Goal: Task Accomplishment & Management: Complete application form

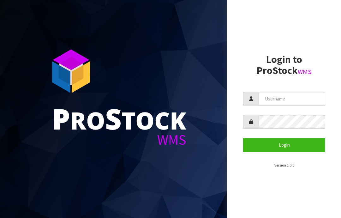
click at [272, 100] on input "text" at bounding box center [292, 99] width 66 height 14
type input "JGBIMPORTS"
click at [280, 146] on button "Login" at bounding box center [284, 145] width 82 height 14
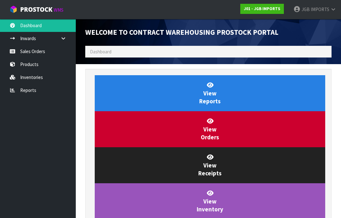
scroll to position [372, 256]
click at [35, 54] on link "Sales Orders" at bounding box center [38, 51] width 76 height 13
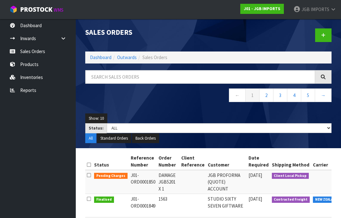
click at [324, 37] on icon at bounding box center [323, 35] width 4 height 5
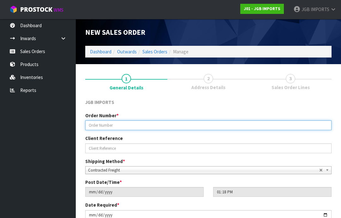
click at [102, 123] on input "text" at bounding box center [208, 125] width 246 height 10
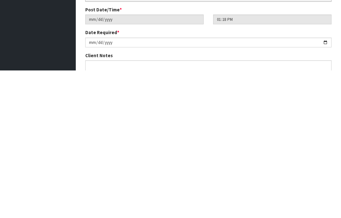
scroll to position [26, 0]
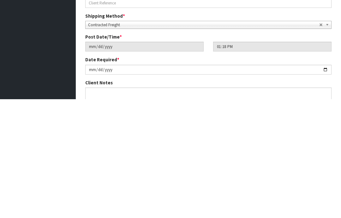
type input "1564"
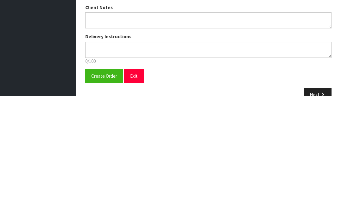
scroll to position [98, 0]
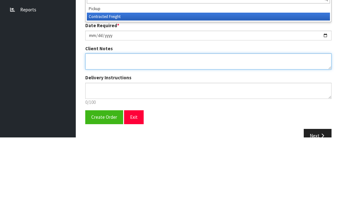
click at [102, 134] on textarea at bounding box center [208, 142] width 246 height 16
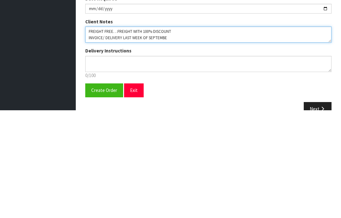
type textarea "FREIGHT FREE…FREIGHT WITH 100% DISCOUNT INVOICE/ DELIVERY LAST WEEK OF SEPTEMBER"
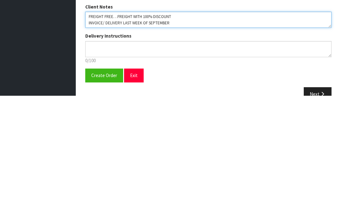
scroll to position [99, 0]
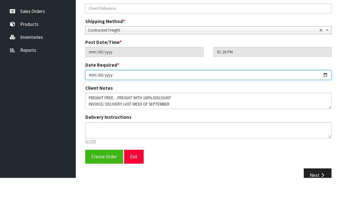
click at [127, 110] on input "[DATE]" at bounding box center [208, 115] width 246 height 10
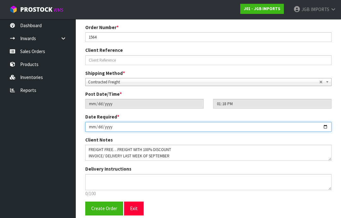
type input "[DATE]"
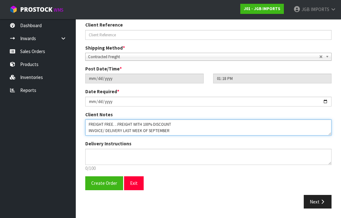
click at [139, 130] on textarea at bounding box center [208, 127] width 246 height 16
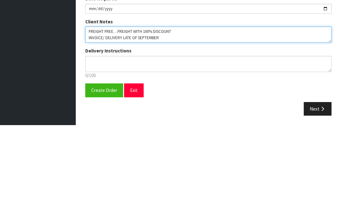
click at [135, 119] on textarea at bounding box center [208, 127] width 246 height 16
click at [180, 119] on textarea at bounding box center [208, 127] width 246 height 16
click at [137, 119] on textarea at bounding box center [208, 127] width 246 height 16
click at [133, 119] on textarea at bounding box center [208, 127] width 246 height 16
click at [145, 119] on textarea at bounding box center [208, 127] width 246 height 16
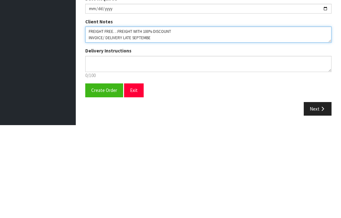
type textarea "FREIGHT FREE…FREIGHT WITH 100% DISCOUNT INVOICE/ DELIVERY LATE SEPTEMBER"
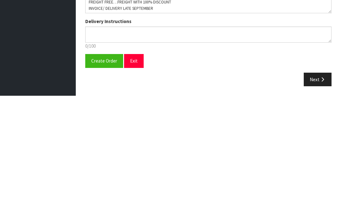
click at [103, 180] on span "Create Order" at bounding box center [104, 183] width 26 height 6
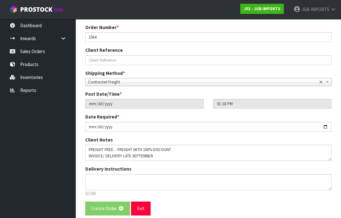
scroll to position [0, 0]
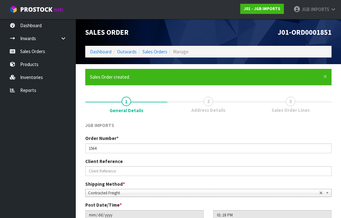
scroll to position [31, 0]
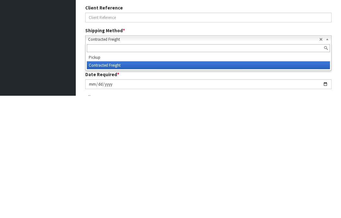
type input "“"
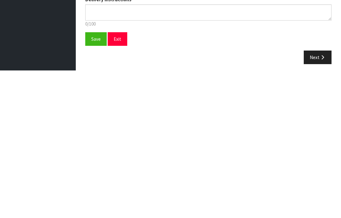
scroll to position [136, 0]
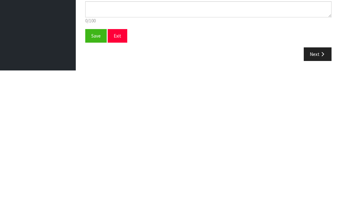
click at [96, 180] on span "Save" at bounding box center [95, 183] width 9 height 6
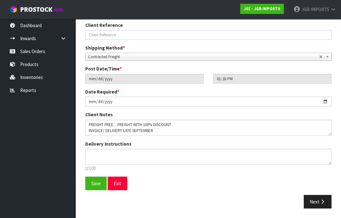
click at [318, 206] on button "Next" at bounding box center [317, 202] width 28 height 14
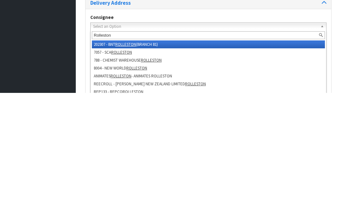
type input "Rolleston f"
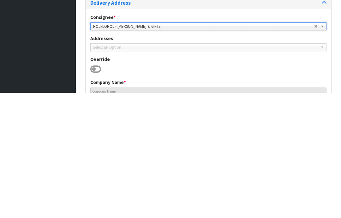
type input "ROLLESTON FLORIST & GIFTS"
type input "[PHONE_NUMBER]"
type input "SHOP [STREET_ADDRESS]"
type input "7614"
type input "ROLLESTON"
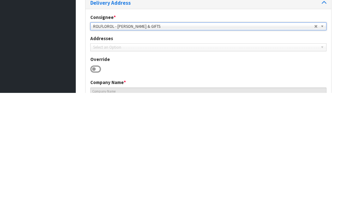
type input "ROLLESTON"
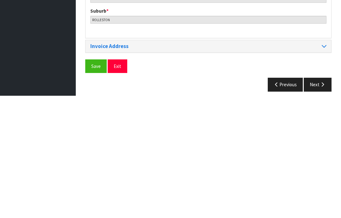
scroll to position [306, 0]
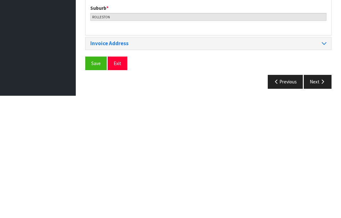
click at [95, 182] on span "Save" at bounding box center [95, 185] width 9 height 6
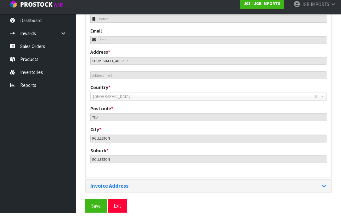
scroll to position [281, 0]
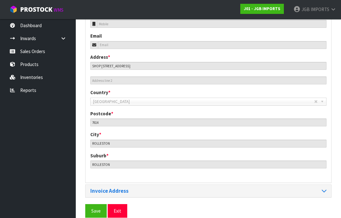
click at [93, 209] on span "Save" at bounding box center [95, 211] width 9 height 6
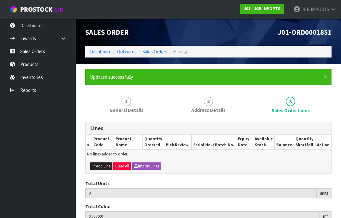
click at [100, 165] on button "Add Line" at bounding box center [101, 166] width 22 height 8
type input "0"
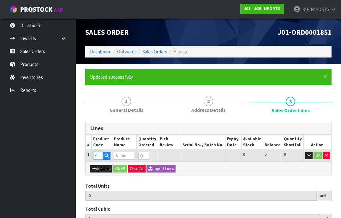
click at [95, 155] on input "text" at bounding box center [98, 155] width 10 height 8
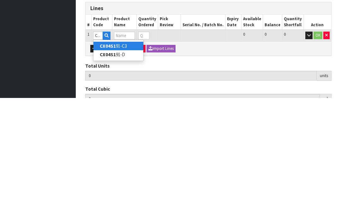
click at [127, 162] on link "CX04S1 91-C3" at bounding box center [118, 166] width 50 height 9
type input "CX04S191-C3"
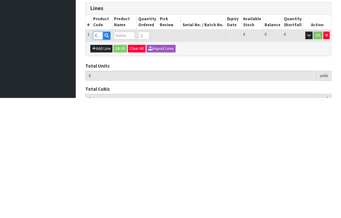
type input "0.000000"
type input "0.000"
type input "RESIN BIRD"
type input "0"
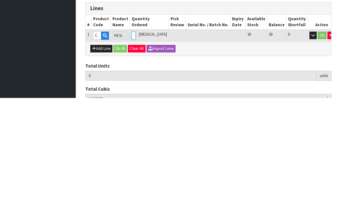
click at [135, 151] on input "0" at bounding box center [134, 155] width 4 height 8
type input "0"
type input "2"
type input "0.013872"
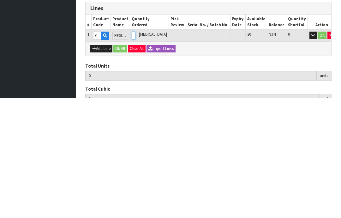
type input "0.92"
type input "2"
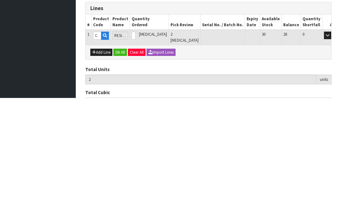
click at [332, 151] on button "OK" at bounding box center [336, 155] width 9 height 8
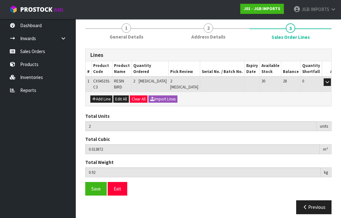
click at [104, 98] on button "Add Line" at bounding box center [101, 99] width 22 height 8
type input "0"
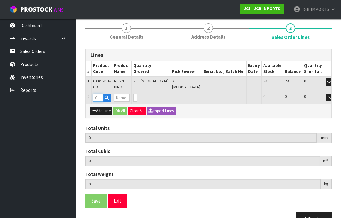
click at [98, 98] on input "text" at bounding box center [98, 98] width 10 height 8
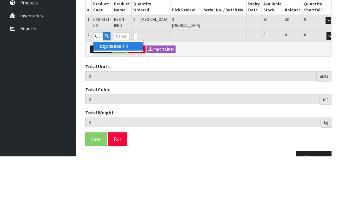
click at [126, 103] on link "CQ14S003 -C3" at bounding box center [118, 107] width 50 height 9
type input "CQ14S003-C3"
type input "2"
type input "0.013872"
type input "0.92"
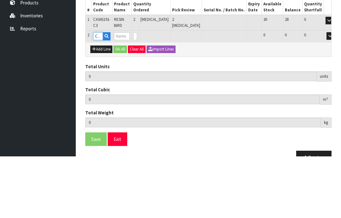
type input "RESIN BULL"
type input "0"
click at [137, 94] on input "0" at bounding box center [135, 98] width 4 height 8
type input "0"
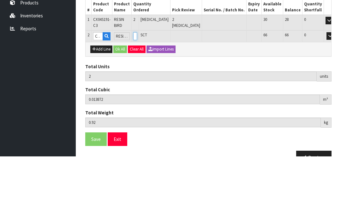
type input "0"
type input "3"
type input "0.021347"
type input "2.32"
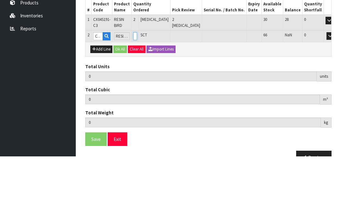
type input "1"
click at [334, 94] on button "OK" at bounding box center [338, 98] width 9 height 8
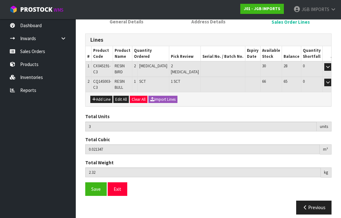
click at [100, 99] on button "Add Line" at bounding box center [101, 100] width 22 height 8
type input "0"
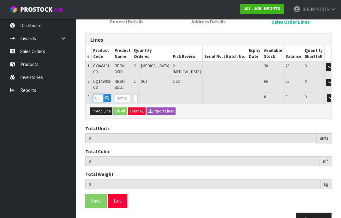
click at [98, 97] on input "text" at bounding box center [98, 98] width 10 height 8
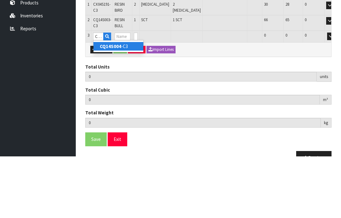
click at [124, 103] on link "CQ14S004 -C3" at bounding box center [118, 107] width 50 height 9
type input "CQ14S004-C3"
type input "3"
type input "0.021347"
type input "2.32"
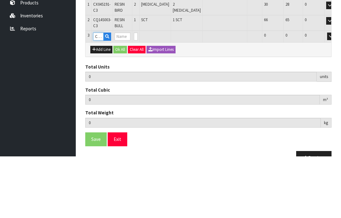
type input "RESIN BULL"
type input "0"
click at [138, 94] on input "0" at bounding box center [136, 98] width 4 height 8
type input "0"
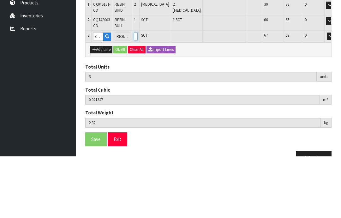
type input "0"
type input "4"
type input "0.028907"
type input "2.84"
type input "1"
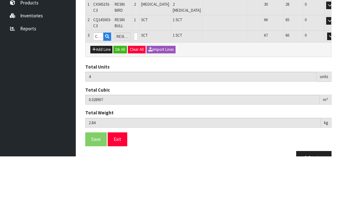
click at [335, 94] on button "OK" at bounding box center [339, 98] width 9 height 8
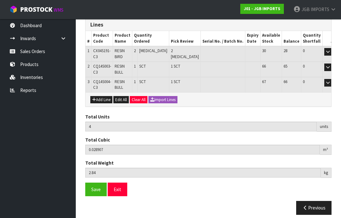
click at [101, 99] on button "Add Line" at bounding box center [101, 100] width 22 height 8
type input "0"
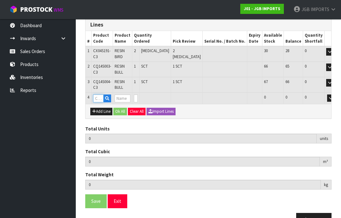
click at [98, 98] on input "text" at bounding box center [98, 98] width 10 height 8
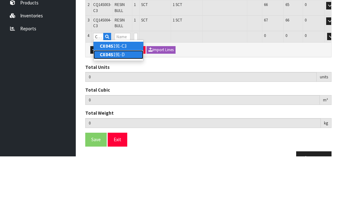
click at [117, 112] on link "CX04S 191-D" at bounding box center [118, 116] width 50 height 9
type input "CX04S191-D"
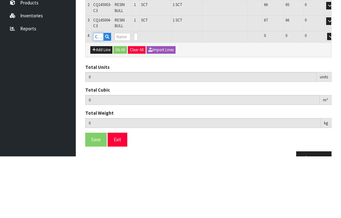
type input "4"
type input "0.028907"
type input "2.84"
type input "RESIN BIRD"
type input "0"
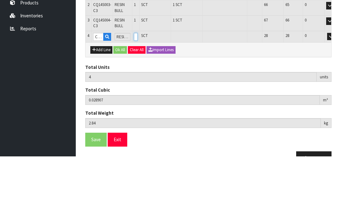
click at [138, 94] on input "0" at bounding box center [136, 98] width 4 height 8
type input "0"
type input "6"
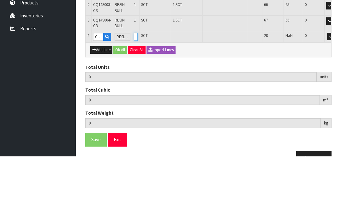
type input "0.041963"
type input "3.84"
type input "2"
click at [335, 94] on button "OK" at bounding box center [339, 98] width 9 height 8
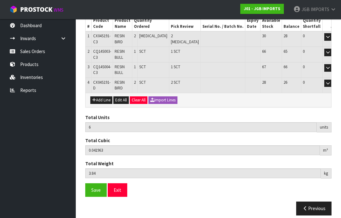
click at [101, 100] on button "Add Line" at bounding box center [101, 100] width 22 height 8
type input "0"
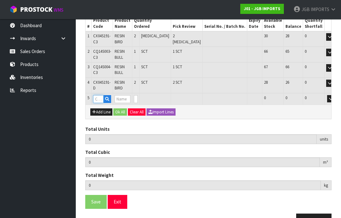
click at [97, 99] on input "text" at bounding box center [98, 99] width 10 height 8
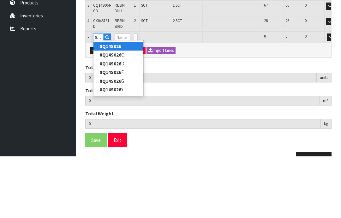
type input "8Q14S026G"
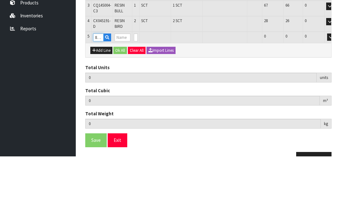
type input "6"
type input "0.041963"
type input "3.84"
type input "POLYRESIN ELEPHANT"
type input "0"
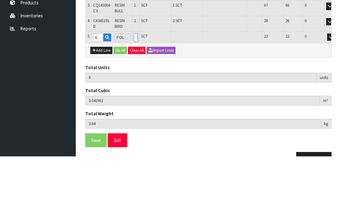
click at [138, 95] on input "0" at bounding box center [136, 99] width 4 height 8
type input "0"
type input "8"
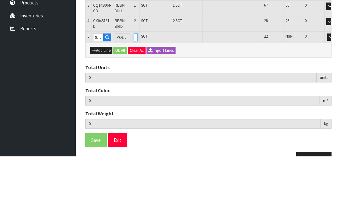
type input "0.058187"
type input "5.04"
type input "2"
click at [335, 95] on button "OK" at bounding box center [339, 99] width 9 height 8
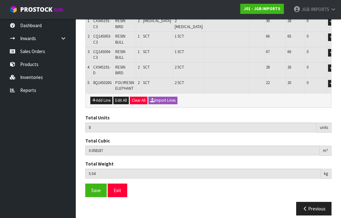
click at [102, 101] on button "Add Line" at bounding box center [101, 101] width 22 height 8
type input "0"
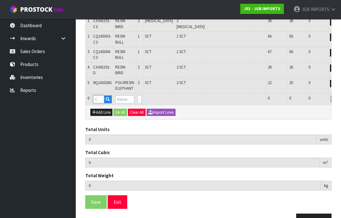
click at [98, 97] on input "text" at bounding box center [98, 99] width 11 height 8
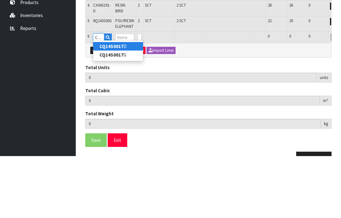
type input "CQ14S0017G"
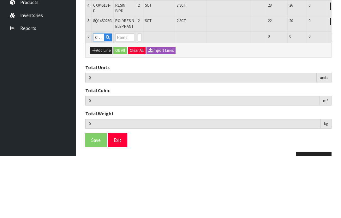
type input "8"
type input "0.058187"
type input "5.04"
type input "POLYRESIN OWL"
type input "0"
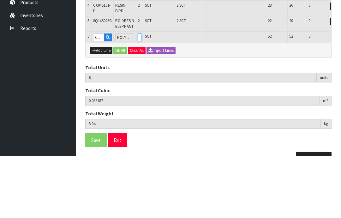
click at [141, 95] on input "0" at bounding box center [140, 99] width 4 height 8
type input "0"
type input "10"
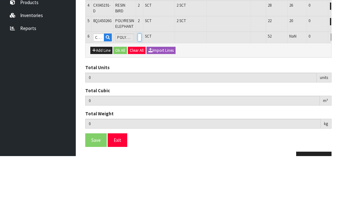
type input "0.064037"
type input "5.64"
type input "2"
click at [339, 95] on button "OK" at bounding box center [343, 99] width 9 height 8
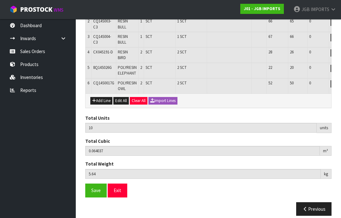
click at [101, 97] on button "Add Line" at bounding box center [101, 101] width 22 height 8
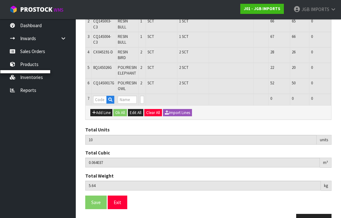
type input "0"
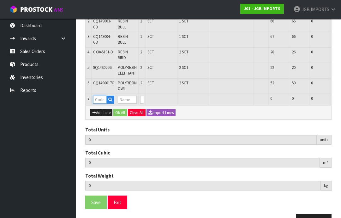
click at [98, 96] on input "text" at bounding box center [100, 100] width 14 height 8
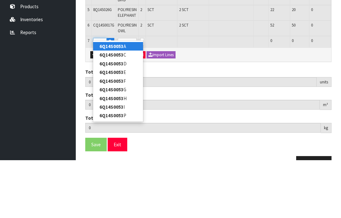
type input "6Q14S0053I"
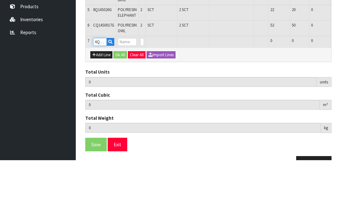
type input "10"
type input "0.064037"
type input "5.64"
type input "POLYRESIN COW"
type input "0"
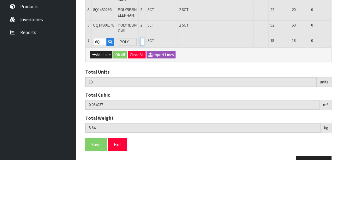
click at [144, 96] on input "0" at bounding box center [142, 100] width 4 height 8
type input "0"
type input "12"
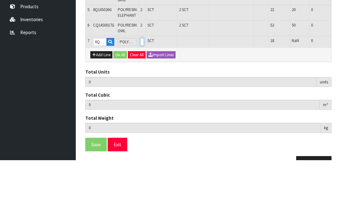
type input "0.085157"
type input "7.48"
type input "2"
click at [340, 96] on button "OK" at bounding box center [345, 100] width 9 height 8
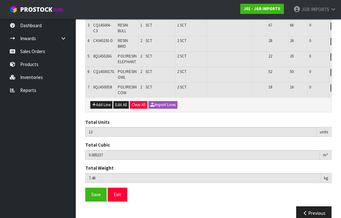
click at [100, 101] on button "Add Line" at bounding box center [101, 105] width 22 height 8
type input "0"
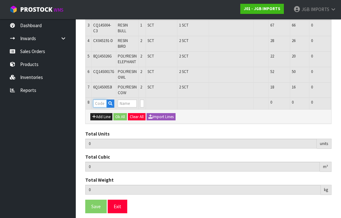
click at [94, 99] on input "text" at bounding box center [100, 103] width 14 height 8
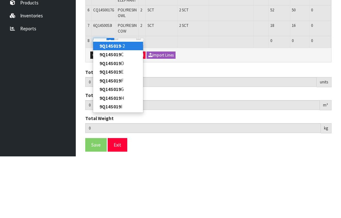
type input "9Q14S019I"
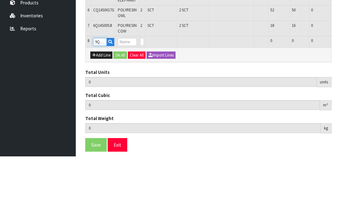
type input "12"
type input "0.085157"
type input "7.48"
type input "POLYRESIN RABBIT STANDING"
type input "0"
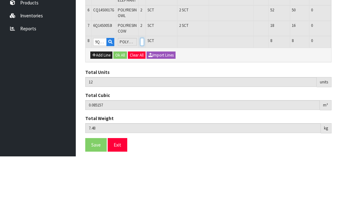
click at [144, 99] on input "0" at bounding box center [142, 103] width 4 height 8
type input "0"
type input "13"
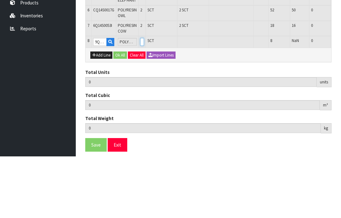
type input "0.091037"
type input "7.84"
type input "1"
click at [340, 99] on button "OK" at bounding box center [345, 103] width 9 height 8
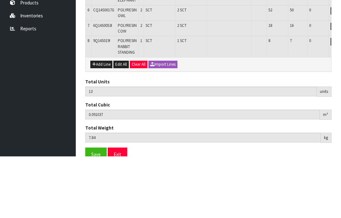
scroll to position [175, 0]
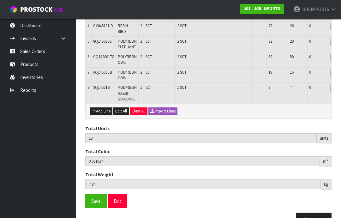
click at [101, 107] on button "Add Line" at bounding box center [101, 111] width 22 height 8
type input "0"
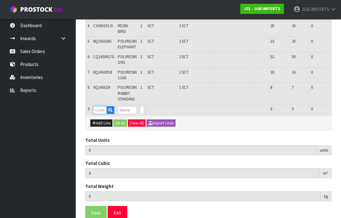
click at [100, 106] on input "text" at bounding box center [100, 110] width 14 height 8
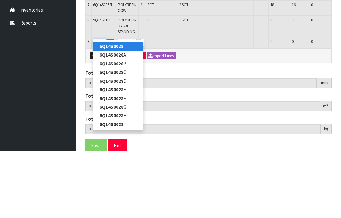
type input "6Q14S0028I"
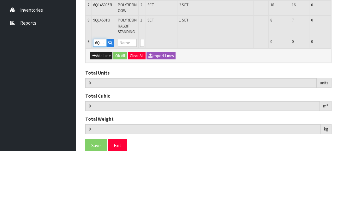
type input "13"
type input "0.091037"
type input "7.84"
type input "POLYRESIN FROG SITTING"
type input "0"
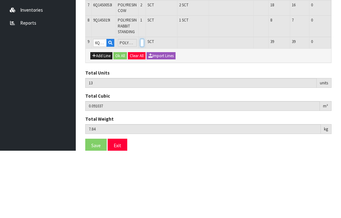
click at [144, 106] on input "0" at bounding box center [142, 110] width 4 height 8
type input "0"
type input "14"
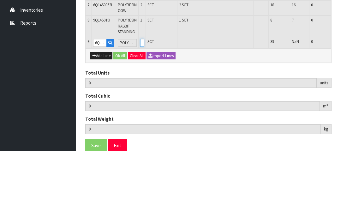
type input "0.099245"
type input "8.46"
type input "1"
click at [340, 106] on button "OK" at bounding box center [345, 110] width 9 height 8
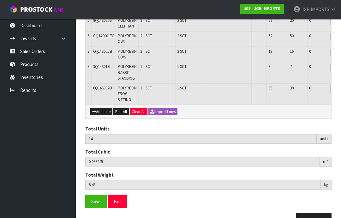
click at [97, 198] on span "Save" at bounding box center [95, 201] width 9 height 6
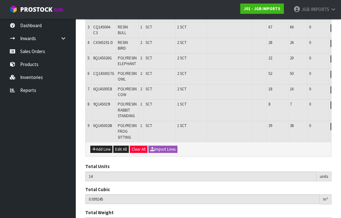
click at [101, 146] on button "Add Line" at bounding box center [101, 150] width 22 height 8
type input "0"
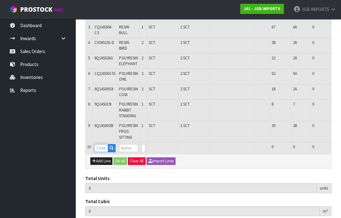
click at [98, 144] on input "text" at bounding box center [101, 148] width 14 height 8
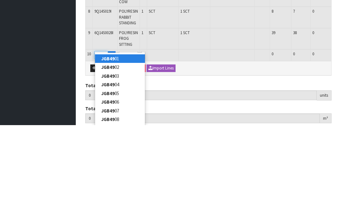
type input "JGB4902"
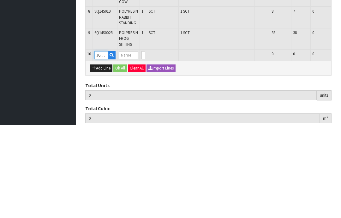
type input "14"
type input "0.099245"
type input "8.46"
type input "Goose w Egg"
type input "0"
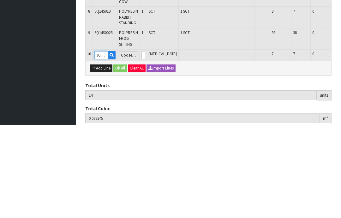
type input "JGB4902"
click at [145, 144] on input "0" at bounding box center [143, 148] width 4 height 8
type input "0"
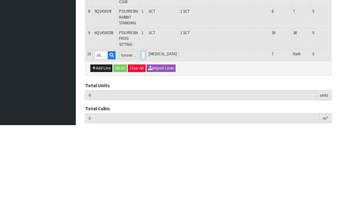
type input "15"
type input "0.125813"
type input "9.91"
type input "1"
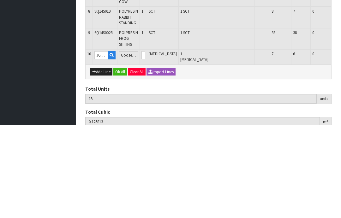
click at [340, 144] on button "OK" at bounding box center [347, 148] width 9 height 8
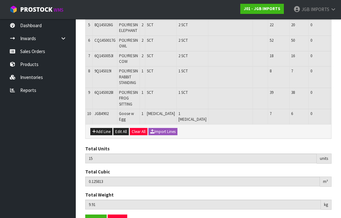
click at [101, 128] on button "Add Line" at bounding box center [101, 132] width 22 height 8
type input "0"
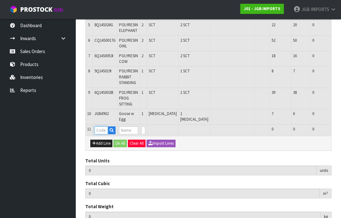
click at [101, 126] on input "text" at bounding box center [101, 130] width 14 height 8
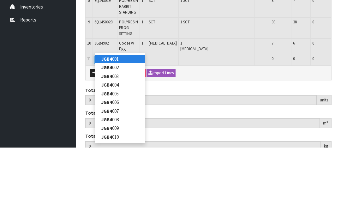
type input "JGB4903"
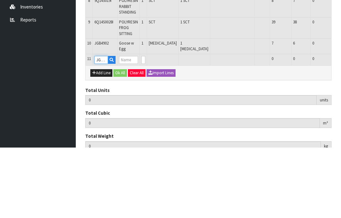
type input "15"
type input "0.125813"
type input "9.91"
type input "Welcome Pigs"
type input "0"
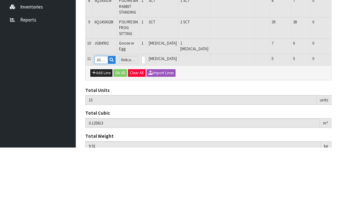
type input "JGB4903"
click at [145, 126] on input "0" at bounding box center [143, 130] width 4 height 8
type input "0"
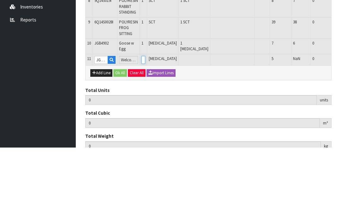
type input "16"
type input "0.134213"
type input "10.56"
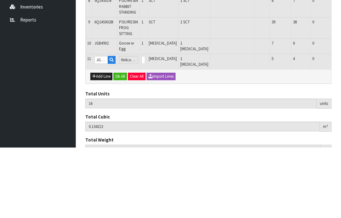
click at [340, 126] on button "OK" at bounding box center [347, 130] width 9 height 8
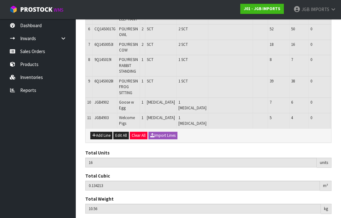
click at [103, 132] on button "Add Line" at bounding box center [101, 136] width 22 height 8
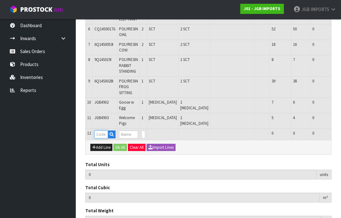
click at [102, 130] on input "text" at bounding box center [101, 134] width 14 height 8
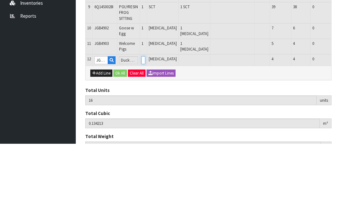
click at [145, 130] on input "0" at bounding box center [143, 134] width 4 height 8
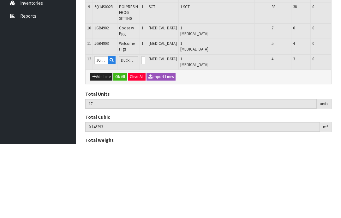
click at [340, 130] on button "OK" at bounding box center [347, 134] width 9 height 8
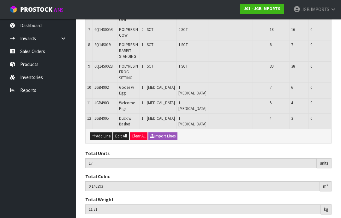
click at [102, 132] on button "Add Line" at bounding box center [101, 136] width 22 height 8
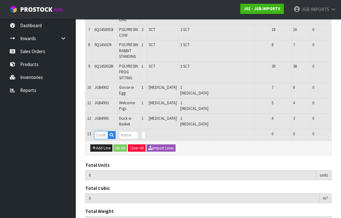
click at [103, 131] on input "text" at bounding box center [101, 135] width 14 height 8
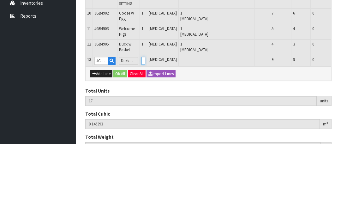
click at [145, 131] on input "0" at bounding box center [143, 135] width 4 height 8
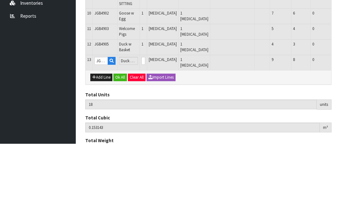
click at [340, 131] on button "OK" at bounding box center [347, 135] width 9 height 8
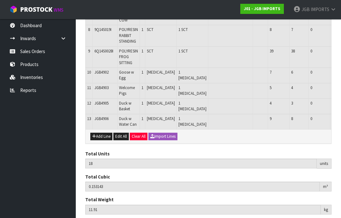
click at [99, 132] on button "Add Line" at bounding box center [101, 136] width 22 height 8
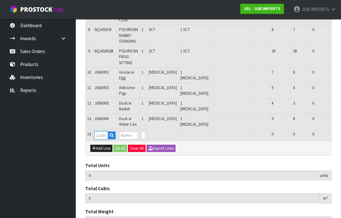
click at [100, 131] on input "text" at bounding box center [101, 135] width 14 height 8
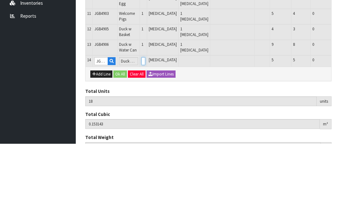
click at [145, 131] on input "0" at bounding box center [143, 135] width 4 height 8
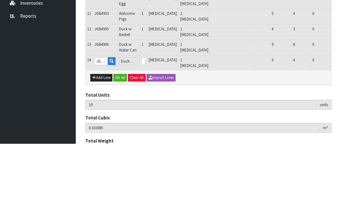
click at [340, 131] on button "OK" at bounding box center [347, 135] width 9 height 8
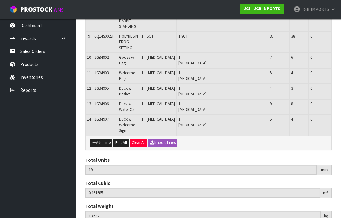
click at [101, 139] on button "Add Line" at bounding box center [101, 143] width 22 height 8
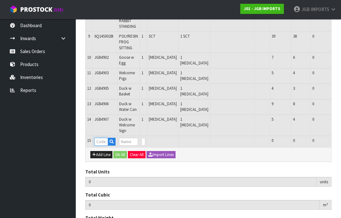
click at [104, 138] on input "text" at bounding box center [101, 142] width 14 height 8
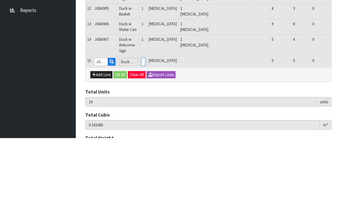
click at [145, 138] on input "0" at bounding box center [143, 142] width 4 height 8
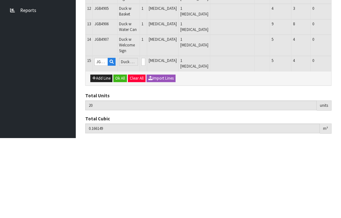
click at [340, 138] on button "OK" at bounding box center [347, 142] width 9 height 8
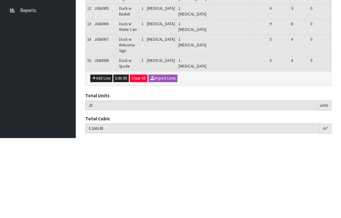
scroll to position [268, 0]
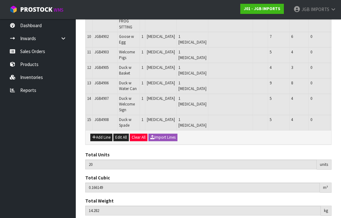
click at [100, 133] on button "Add Line" at bounding box center [101, 137] width 22 height 8
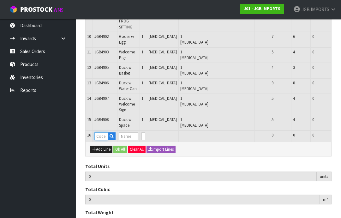
click at [103, 132] on input "text" at bounding box center [101, 136] width 14 height 8
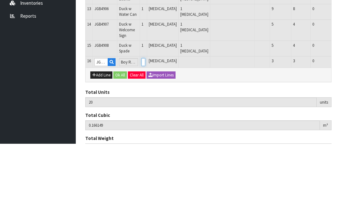
click at [145, 132] on input "0" at bounding box center [143, 136] width 4 height 8
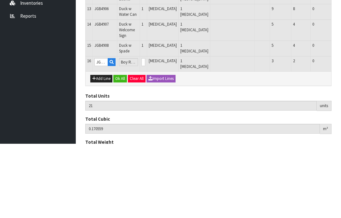
click at [334, 132] on button "button" at bounding box center [337, 136] width 7 height 8
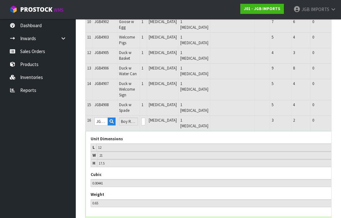
click at [340, 117] on button "OK" at bounding box center [347, 121] width 9 height 8
click at [332, 117] on button "button" at bounding box center [335, 121] width 7 height 8
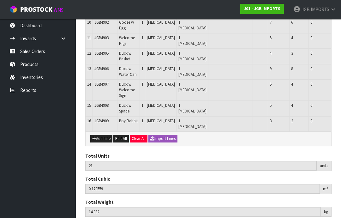
click at [99, 135] on button "Add Line" at bounding box center [101, 139] width 22 height 8
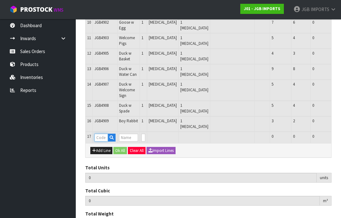
click at [100, 133] on input "text" at bounding box center [101, 137] width 14 height 8
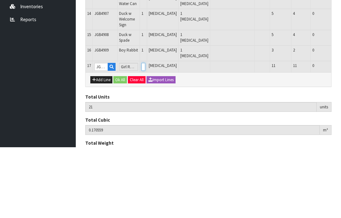
click at [145, 133] on input "0" at bounding box center [143, 137] width 4 height 8
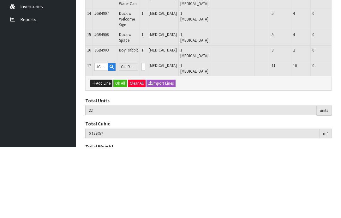
click at [340, 133] on button "OK" at bounding box center [347, 137] width 9 height 8
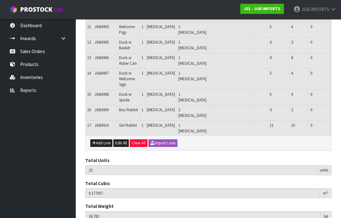
click at [104, 139] on button "Add Line" at bounding box center [101, 143] width 22 height 8
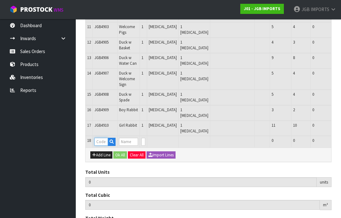
click at [99, 138] on input "text" at bounding box center [101, 142] width 14 height 8
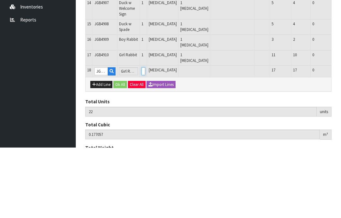
click at [145, 138] on input "0" at bounding box center [143, 142] width 4 height 8
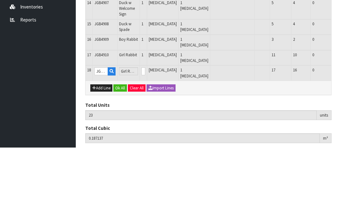
click at [340, 138] on button "OK" at bounding box center [347, 142] width 9 height 8
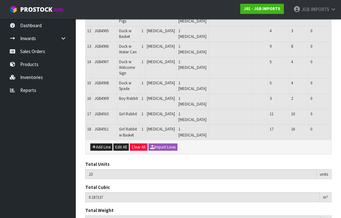
click at [103, 143] on button "Add Line" at bounding box center [101, 147] width 22 height 8
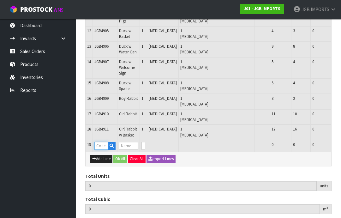
click at [101, 142] on input "text" at bounding box center [101, 146] width 14 height 8
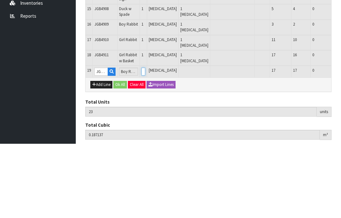
click at [145, 142] on input "0" at bounding box center [143, 146] width 4 height 8
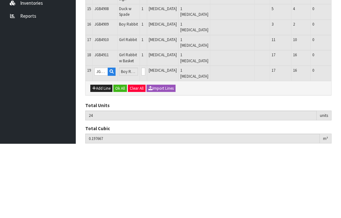
click at [340, 142] on button "OK" at bounding box center [347, 146] width 9 height 8
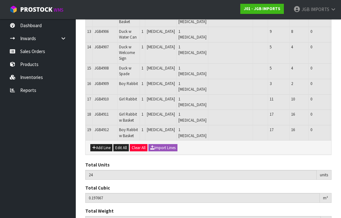
click at [102, 144] on button "Add Line" at bounding box center [101, 148] width 22 height 8
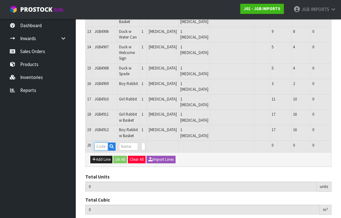
click at [104, 142] on input "text" at bounding box center [101, 146] width 14 height 8
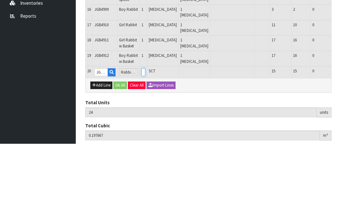
click at [145, 142] on input "0" at bounding box center [143, 146] width 4 height 8
click at [340, 142] on button "OK" at bounding box center [347, 146] width 9 height 8
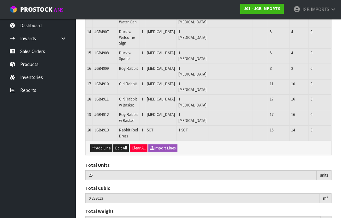
click at [103, 144] on button "Add Line" at bounding box center [101, 148] width 22 height 8
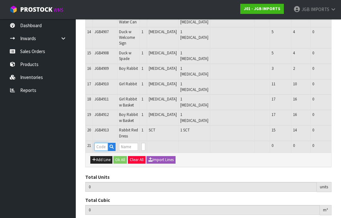
click at [101, 143] on input "text" at bounding box center [101, 147] width 14 height 8
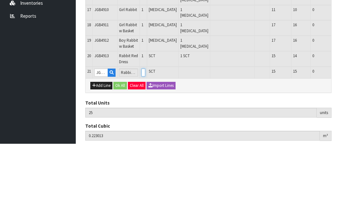
click at [145, 143] on input "0" at bounding box center [143, 147] width 4 height 8
click at [340, 143] on button "OK" at bounding box center [347, 147] width 9 height 8
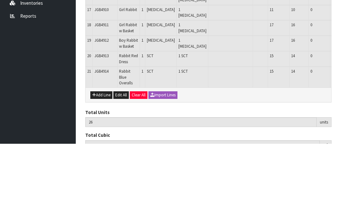
scroll to position [350, 0]
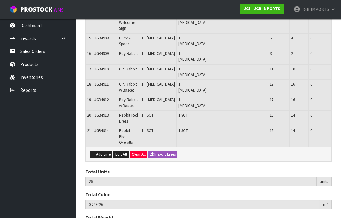
click at [103, 150] on button "Add Line" at bounding box center [101, 154] width 22 height 8
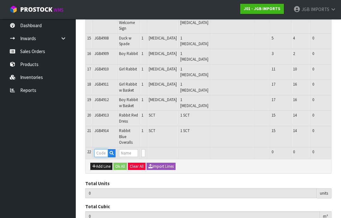
click at [102, 149] on input "text" at bounding box center [101, 153] width 14 height 8
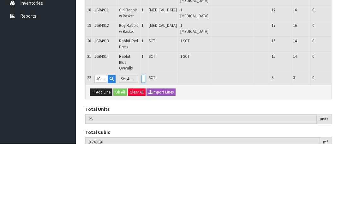
click at [145, 149] on input "0" at bounding box center [143, 153] width 4 height 8
click at [340, 149] on button "OK" at bounding box center [347, 153] width 9 height 8
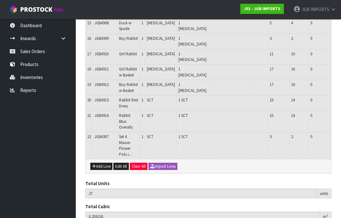
click at [103, 162] on button "Add Line" at bounding box center [101, 166] width 22 height 8
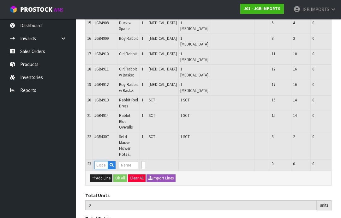
click at [101, 161] on input "text" at bounding box center [101, 165] width 14 height 8
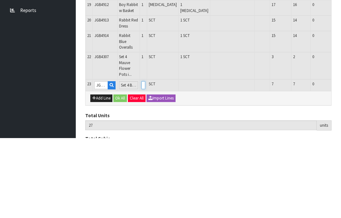
click at [145, 161] on input "0" at bounding box center [143, 165] width 4 height 8
click at [340, 161] on button "OK" at bounding box center [347, 165] width 9 height 8
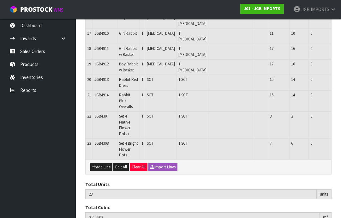
click at [101, 163] on button "Add Line" at bounding box center [101, 167] width 22 height 8
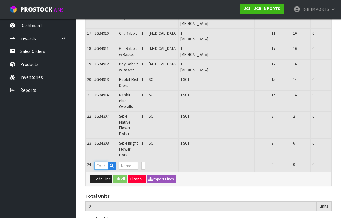
click at [100, 162] on input "text" at bounding box center [101, 166] width 14 height 8
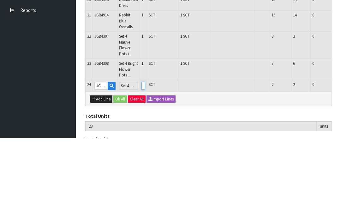
click at [145, 162] on input "0" at bounding box center [143, 166] width 4 height 8
click at [340, 162] on button "OK" at bounding box center [347, 166] width 9 height 8
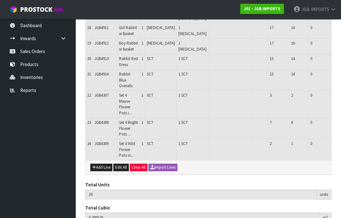
click at [99, 163] on button "Add Line" at bounding box center [101, 167] width 22 height 8
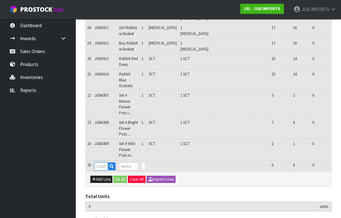
click at [102, 162] on input "text" at bounding box center [101, 166] width 14 height 8
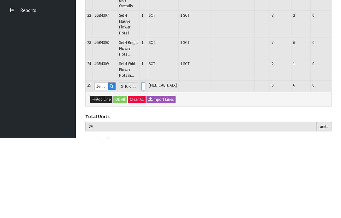
click at [145, 162] on input "0" at bounding box center [143, 166] width 4 height 8
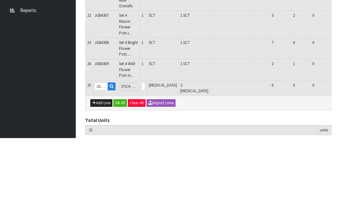
click at [340, 162] on button "OK" at bounding box center [347, 166] width 9 height 8
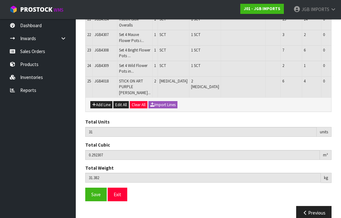
scroll to position [452, 0]
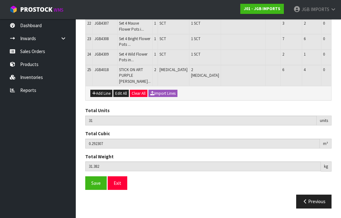
click at [104, 97] on button "Add Line" at bounding box center [101, 94] width 22 height 8
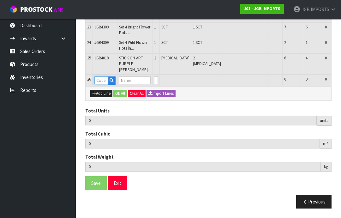
click at [101, 84] on input "text" at bounding box center [101, 80] width 14 height 8
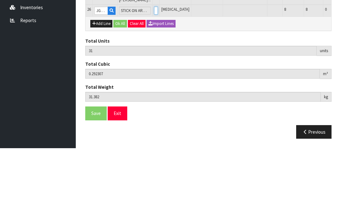
click at [154, 76] on input "0" at bounding box center [156, 80] width 4 height 8
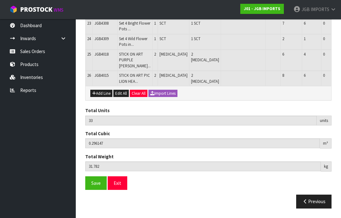
click at [99, 97] on button "Add Line" at bounding box center [101, 94] width 22 height 8
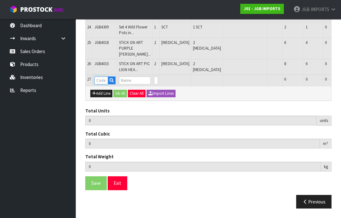
click at [102, 84] on input "text" at bounding box center [101, 80] width 14 height 8
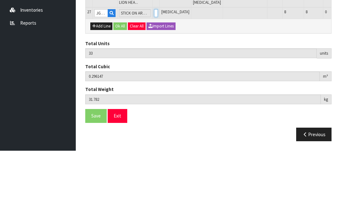
click at [154, 76] on input "0" at bounding box center [156, 80] width 4 height 8
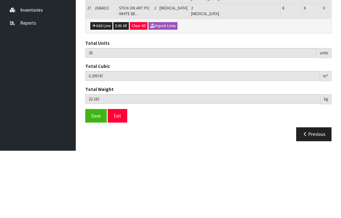
scroll to position [496, 0]
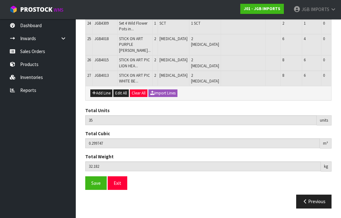
click at [100, 97] on button "Add Line" at bounding box center [101, 93] width 22 height 8
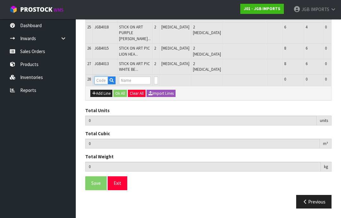
click at [102, 84] on input "text" at bounding box center [101, 80] width 14 height 8
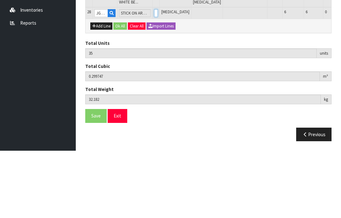
click at [154, 76] on input "0" at bounding box center [156, 80] width 4 height 8
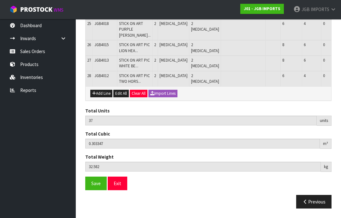
click at [100, 97] on button "Add Line" at bounding box center [101, 94] width 22 height 8
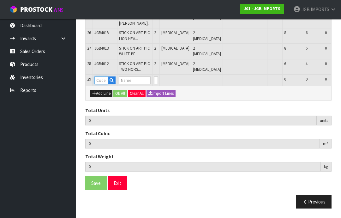
click at [101, 84] on input "text" at bounding box center [101, 80] width 14 height 8
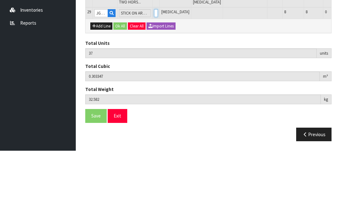
click at [154, 76] on input "0" at bounding box center [156, 80] width 4 height 8
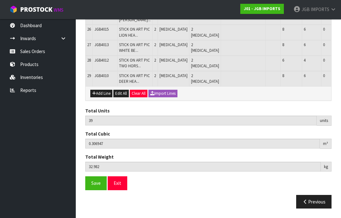
scroll to position [521, 0]
click at [101, 97] on button "Add Line" at bounding box center [101, 94] width 22 height 8
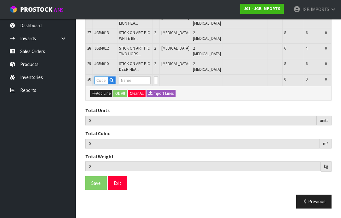
click at [100, 84] on input "text" at bounding box center [101, 80] width 14 height 8
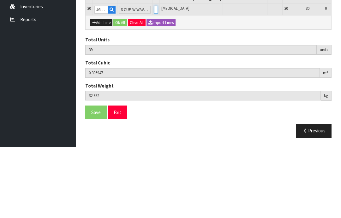
click at [154, 76] on input "0" at bounding box center [156, 80] width 4 height 8
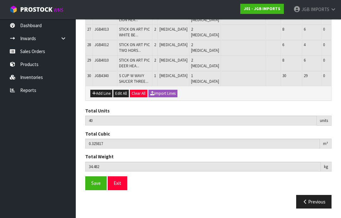
click at [102, 97] on button "Add Line" at bounding box center [101, 94] width 22 height 8
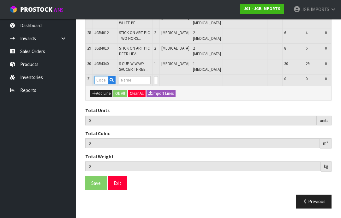
click at [103, 84] on input "text" at bounding box center [101, 80] width 14 height 8
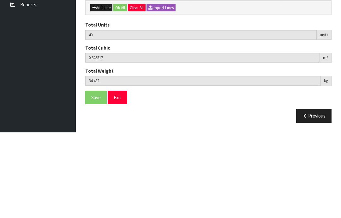
click at [154, 76] on input "0" at bounding box center [156, 80] width 4 height 8
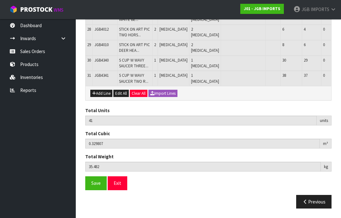
click at [101, 97] on button "Add Line" at bounding box center [101, 94] width 22 height 8
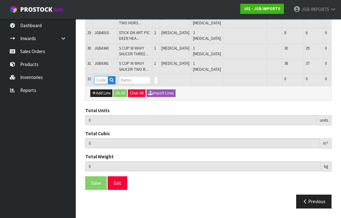
click at [99, 84] on input "text" at bounding box center [101, 80] width 14 height 8
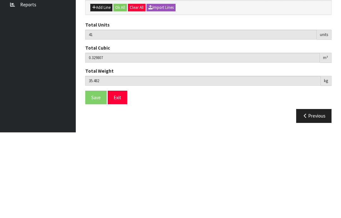
click at [154, 76] on input "0" at bounding box center [156, 80] width 4 height 8
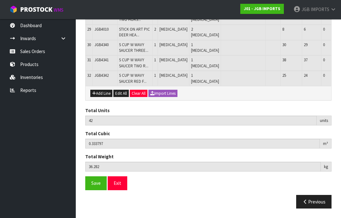
click at [101, 97] on button "Add Line" at bounding box center [101, 94] width 22 height 8
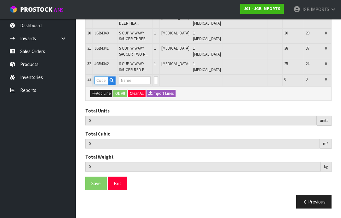
click at [104, 84] on input "text" at bounding box center [101, 80] width 14 height 8
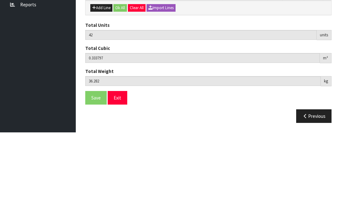
click at [154, 76] on input "0" at bounding box center [156, 80] width 4 height 8
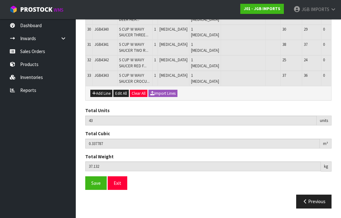
click at [101, 97] on button "Add Line" at bounding box center [101, 94] width 22 height 8
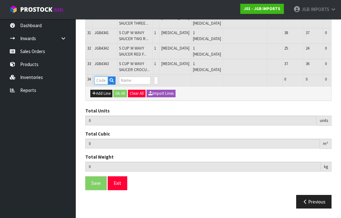
click at [104, 84] on input "text" at bounding box center [101, 80] width 14 height 8
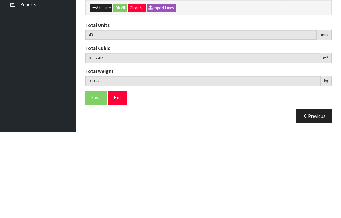
click at [154, 76] on input "0" at bounding box center [156, 80] width 4 height 8
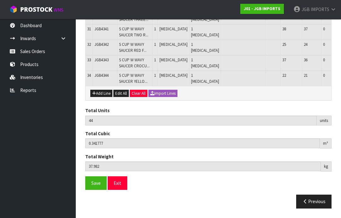
click at [99, 97] on button "Add Line" at bounding box center [101, 94] width 22 height 8
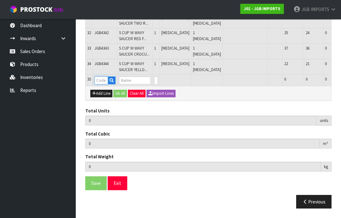
click at [102, 84] on input "text" at bounding box center [101, 80] width 14 height 8
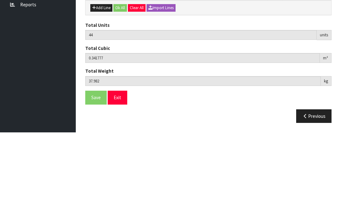
click at [154, 76] on input "0" at bounding box center [156, 80] width 4 height 8
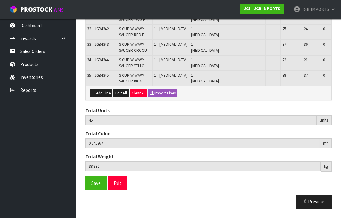
click at [104, 97] on button "Add Line" at bounding box center [101, 93] width 22 height 8
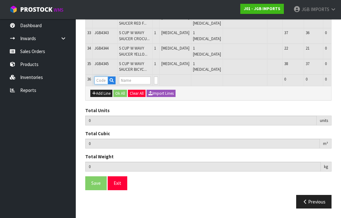
click at [103, 84] on input "text" at bounding box center [101, 80] width 14 height 8
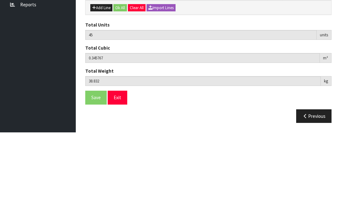
click at [154, 76] on input "0" at bounding box center [156, 80] width 4 height 8
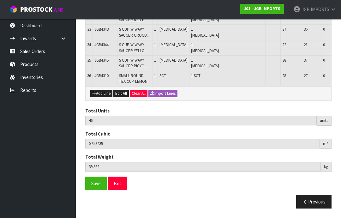
click at [103, 97] on button "Add Line" at bounding box center [101, 94] width 22 height 8
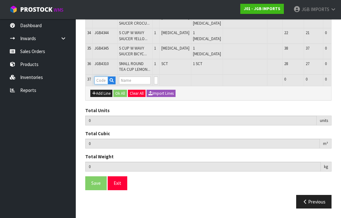
click at [102, 84] on input "text" at bounding box center [101, 80] width 14 height 8
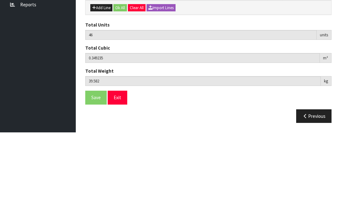
click at [154, 76] on input "0" at bounding box center [156, 80] width 4 height 8
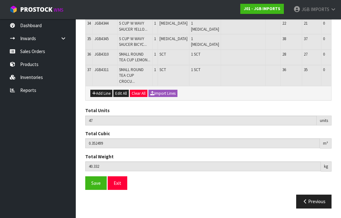
click at [101, 97] on button "Add Line" at bounding box center [101, 94] width 22 height 8
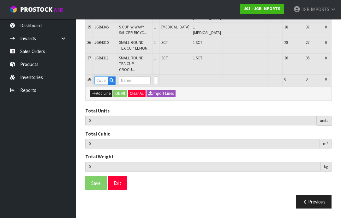
click at [100, 84] on input "text" at bounding box center [101, 80] width 14 height 8
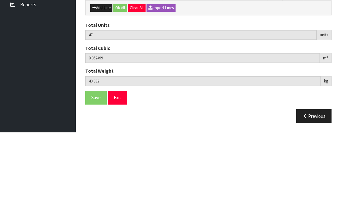
click at [154, 76] on input "0" at bounding box center [156, 80] width 4 height 8
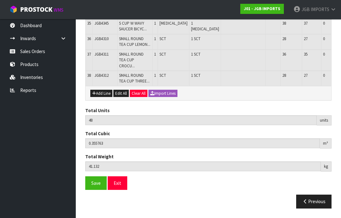
click at [102, 97] on button "Add Line" at bounding box center [101, 94] width 22 height 8
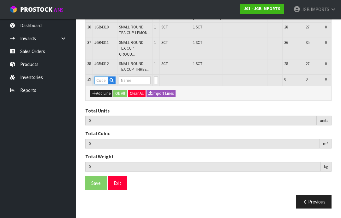
click at [103, 84] on input "text" at bounding box center [101, 80] width 14 height 8
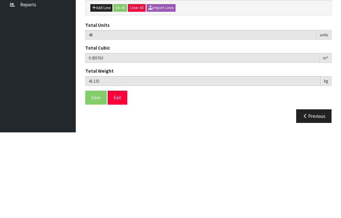
click at [154, 76] on input "0" at bounding box center [156, 80] width 4 height 8
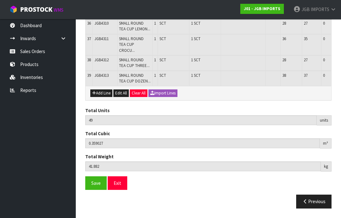
click at [102, 97] on button "Add Line" at bounding box center [101, 93] width 22 height 8
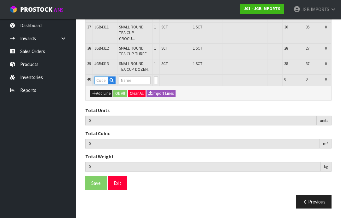
click at [101, 84] on input "text" at bounding box center [101, 80] width 14 height 8
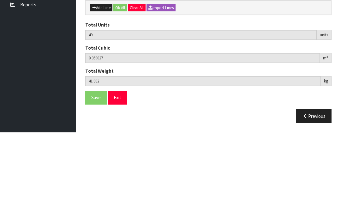
click at [154, 76] on input "0" at bounding box center [156, 80] width 4 height 8
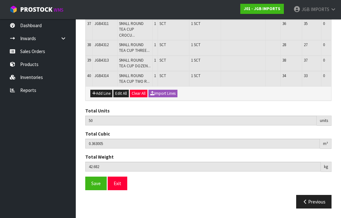
click at [102, 97] on button "Add Line" at bounding box center [101, 94] width 22 height 8
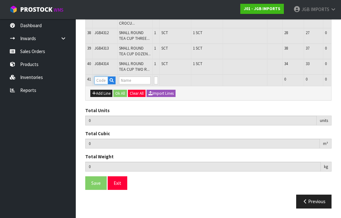
click at [104, 84] on input "text" at bounding box center [101, 80] width 14 height 8
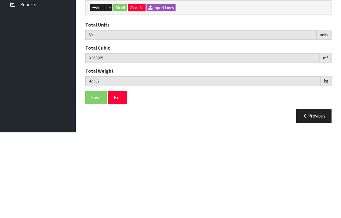
click at [154, 76] on input "0" at bounding box center [156, 80] width 4 height 8
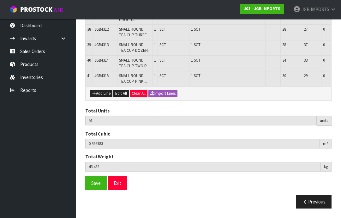
click at [104, 97] on button "Add Line" at bounding box center [101, 94] width 22 height 8
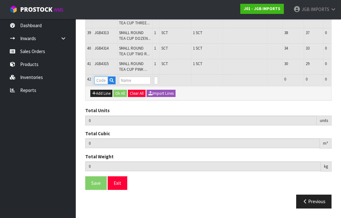
click at [101, 84] on input "text" at bounding box center [101, 80] width 14 height 8
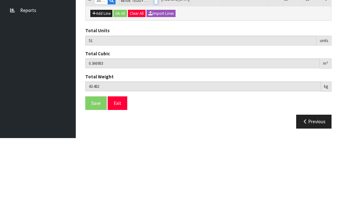
click at [154, 76] on input "0" at bounding box center [156, 80] width 4 height 8
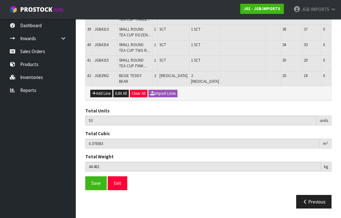
click at [101, 97] on button "Add Line" at bounding box center [101, 94] width 22 height 8
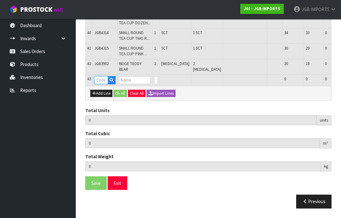
click at [103, 84] on input "text" at bounding box center [101, 80] width 14 height 8
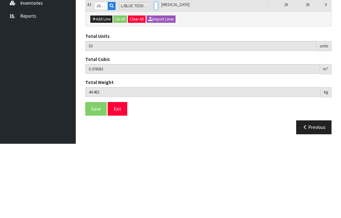
click at [154, 76] on input "0" at bounding box center [156, 80] width 4 height 8
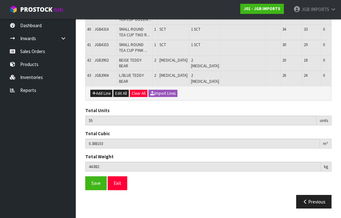
click at [105, 97] on button "Add Line" at bounding box center [101, 94] width 22 height 8
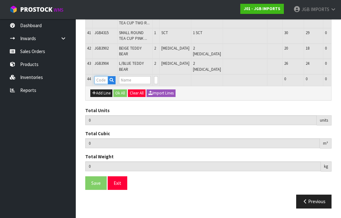
click at [100, 84] on input "text" at bounding box center [101, 80] width 14 height 8
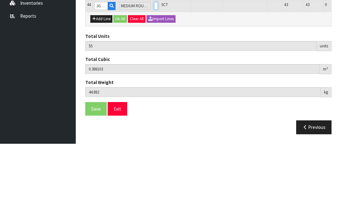
click at [154, 76] on input "0" at bounding box center [156, 80] width 4 height 8
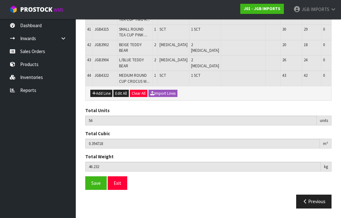
click at [103, 97] on button "Add Line" at bounding box center [101, 94] width 22 height 8
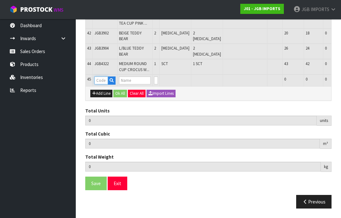
click at [103, 84] on input "text" at bounding box center [101, 80] width 14 height 8
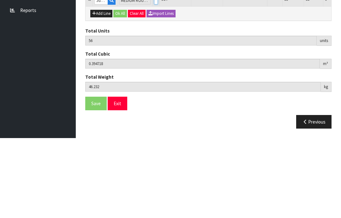
click at [154, 76] on input "0" at bounding box center [156, 80] width 4 height 8
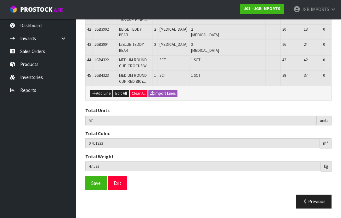
click at [101, 97] on button "Add Line" at bounding box center [101, 94] width 22 height 8
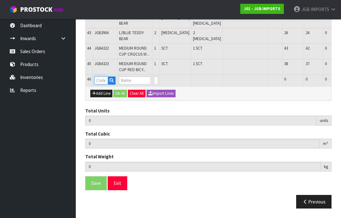
click at [102, 84] on input "text" at bounding box center [101, 80] width 14 height 8
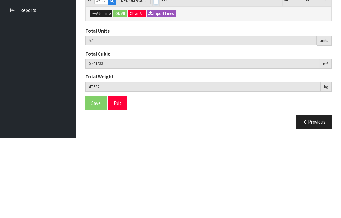
click at [154, 76] on input "0" at bounding box center [156, 80] width 4 height 8
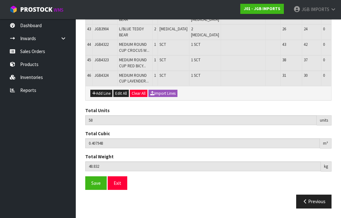
click at [101, 97] on button "Add Line" at bounding box center [101, 94] width 22 height 8
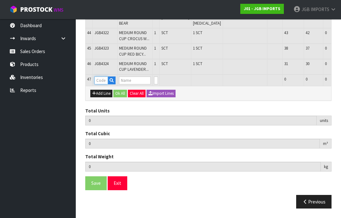
click at [102, 84] on input "text" at bounding box center [101, 80] width 14 height 8
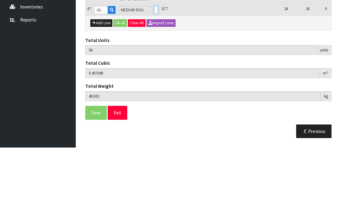
click at [155, 76] on input "0" at bounding box center [156, 80] width 4 height 8
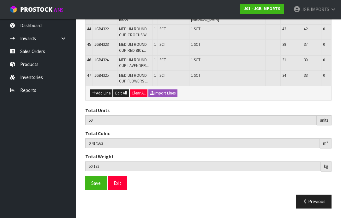
click at [99, 97] on button "Add Line" at bounding box center [101, 93] width 22 height 8
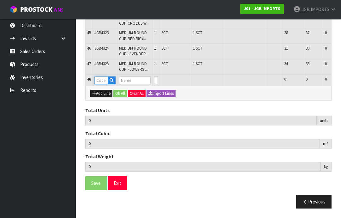
click at [102, 84] on input "text" at bounding box center [101, 80] width 14 height 8
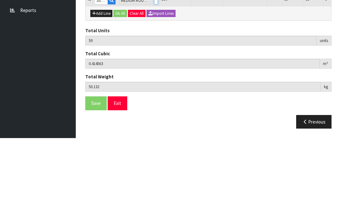
click at [154, 76] on input "0" at bounding box center [156, 80] width 4 height 8
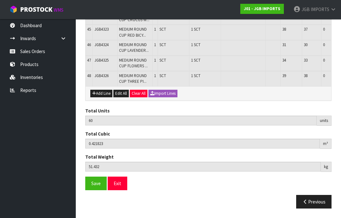
click at [99, 97] on button "Add Line" at bounding box center [101, 94] width 22 height 8
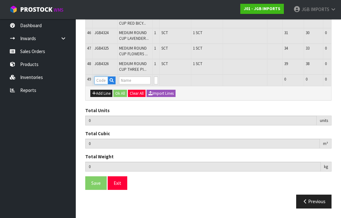
click at [102, 84] on input "text" at bounding box center [101, 80] width 14 height 8
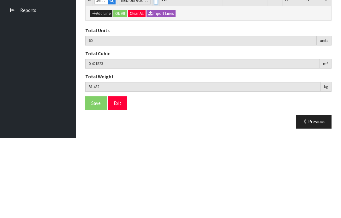
click at [154, 76] on input "0" at bounding box center [156, 80] width 4 height 8
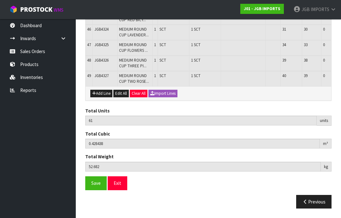
click at [101, 97] on button "Add Line" at bounding box center [101, 94] width 22 height 8
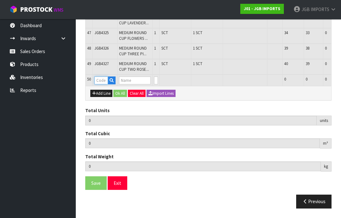
click at [103, 84] on input "text" at bounding box center [101, 80] width 14 height 8
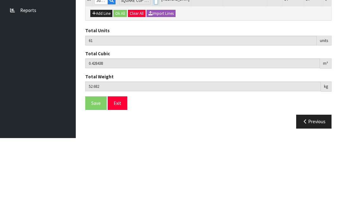
click at [154, 76] on input "0" at bounding box center [156, 80] width 4 height 8
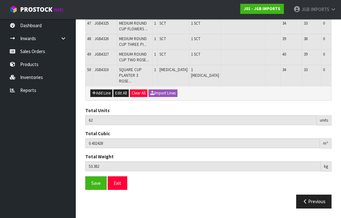
click at [101, 97] on button "Add Line" at bounding box center [101, 93] width 22 height 8
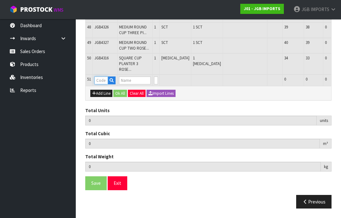
click at [102, 84] on input "text" at bounding box center [101, 80] width 14 height 8
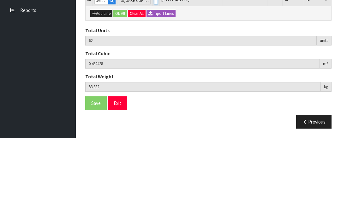
click at [154, 76] on input "0" at bounding box center [156, 80] width 4 height 8
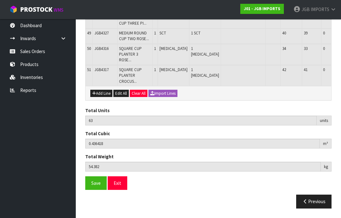
click at [99, 97] on button "Add Line" at bounding box center [101, 94] width 22 height 8
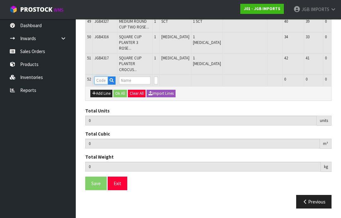
click at [100, 84] on input "text" at bounding box center [101, 80] width 14 height 8
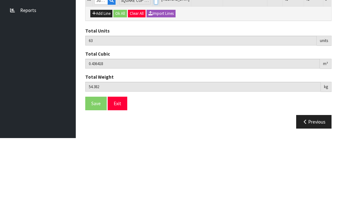
click at [154, 76] on input "0" at bounding box center [156, 80] width 4 height 8
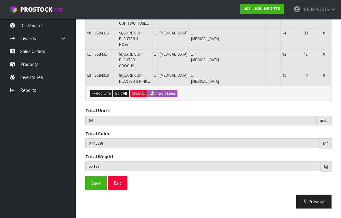
click at [100, 97] on button "Add Line" at bounding box center [101, 94] width 22 height 8
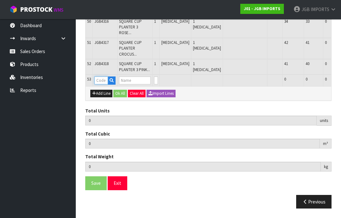
click at [100, 84] on input "text" at bounding box center [101, 80] width 14 height 8
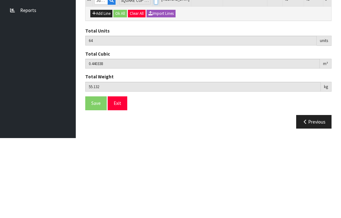
click at [154, 76] on input "0" at bounding box center [156, 80] width 4 height 8
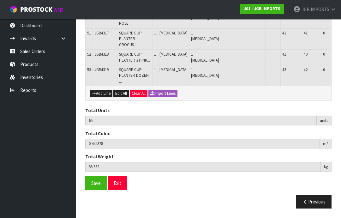
click at [101, 97] on button "Add Line" at bounding box center [101, 94] width 22 height 8
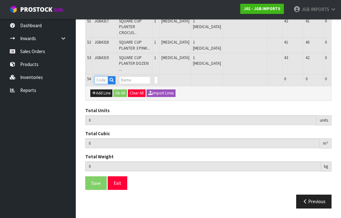
click at [102, 84] on input "text" at bounding box center [101, 80] width 14 height 8
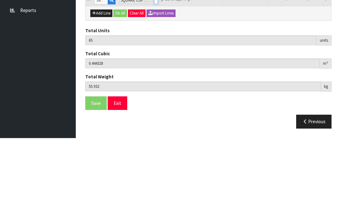
click at [154, 76] on input "0" at bounding box center [156, 80] width 4 height 8
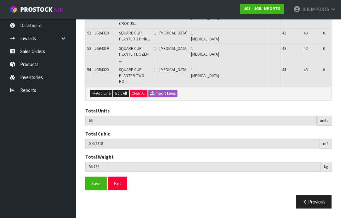
click at [102, 97] on button "Add Line" at bounding box center [101, 94] width 22 height 8
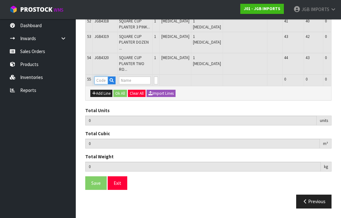
click at [100, 84] on input "text" at bounding box center [101, 80] width 14 height 8
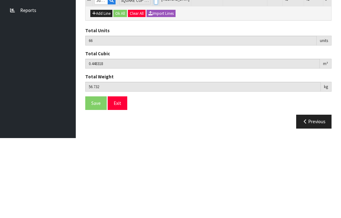
click at [154, 76] on input "0" at bounding box center [156, 80] width 4 height 8
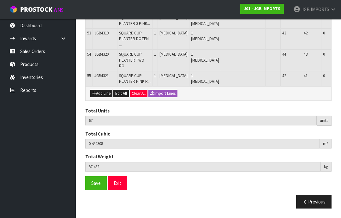
click at [107, 97] on button "Add Line" at bounding box center [101, 94] width 22 height 8
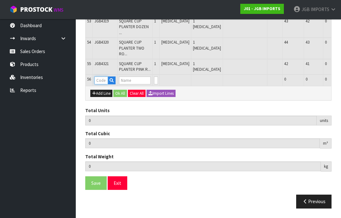
click at [102, 84] on input "text" at bounding box center [101, 80] width 14 height 8
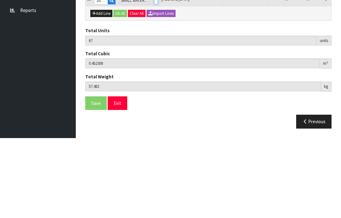
click at [154, 76] on input "0" at bounding box center [156, 80] width 4 height 8
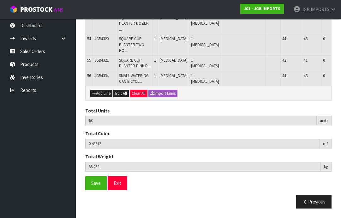
click at [99, 97] on button "Add Line" at bounding box center [101, 94] width 22 height 8
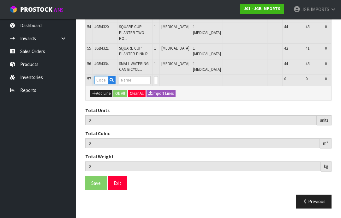
click at [104, 84] on input "text" at bounding box center [101, 80] width 14 height 8
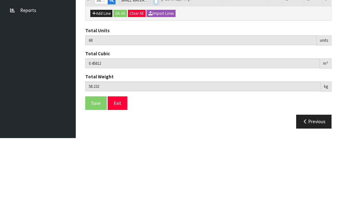
click at [154, 76] on input "0" at bounding box center [156, 80] width 4 height 8
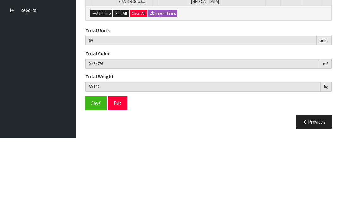
scroll to position [1122, 0]
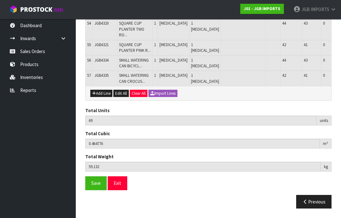
click at [99, 97] on button "Add Line" at bounding box center [101, 94] width 22 height 8
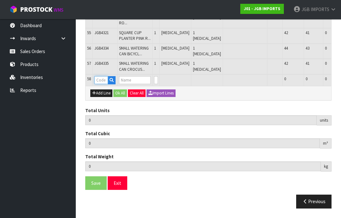
click at [103, 84] on input "text" at bounding box center [101, 80] width 14 height 8
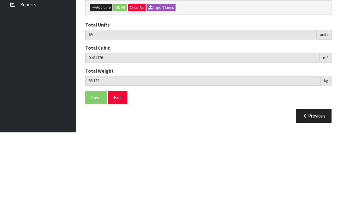
click at [154, 76] on input "0" at bounding box center [156, 80] width 4 height 8
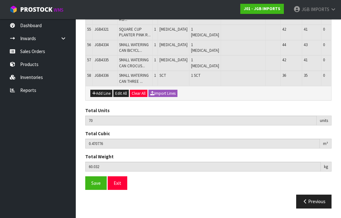
click at [101, 97] on button "Add Line" at bounding box center [101, 94] width 22 height 8
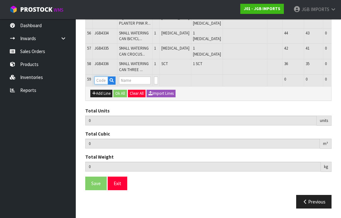
click at [102, 84] on input "text" at bounding box center [101, 80] width 14 height 8
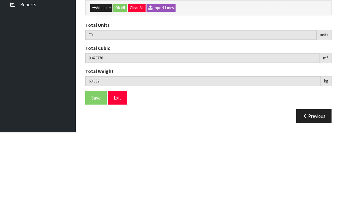
click at [154, 76] on input "0" at bounding box center [156, 80] width 4 height 8
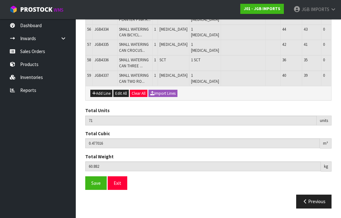
click at [101, 97] on button "Add Line" at bounding box center [101, 94] width 22 height 8
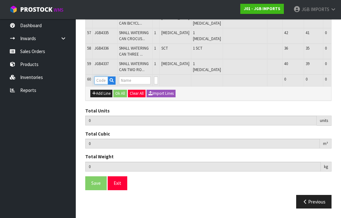
click at [103, 84] on input "text" at bounding box center [101, 80] width 14 height 8
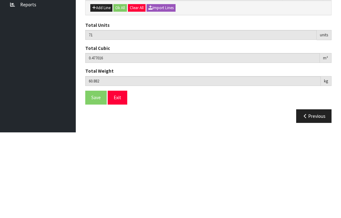
click at [154, 76] on input "0" at bounding box center [156, 80] width 4 height 8
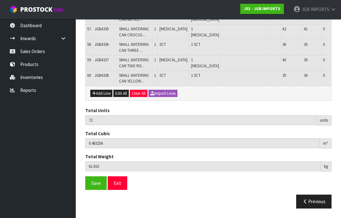
click at [98, 97] on button "Add Line" at bounding box center [101, 94] width 22 height 8
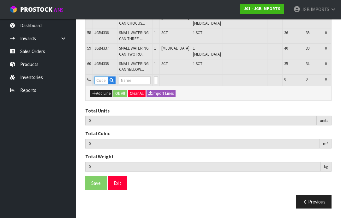
click at [103, 84] on input "text" at bounding box center [101, 80] width 14 height 8
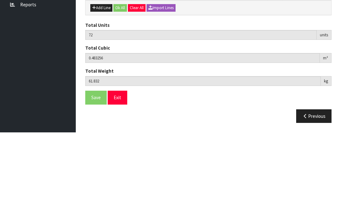
click at [154, 76] on input "0" at bounding box center [156, 80] width 4 height 8
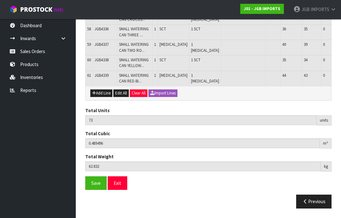
click at [103, 97] on button "Add Line" at bounding box center [101, 93] width 22 height 8
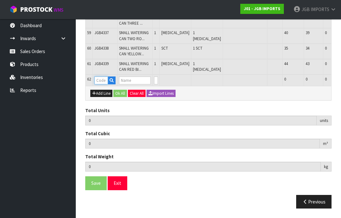
click at [103, 84] on input "text" at bounding box center [101, 80] width 14 height 8
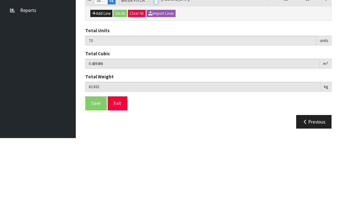
click at [154, 76] on input "0" at bounding box center [156, 80] width 4 height 8
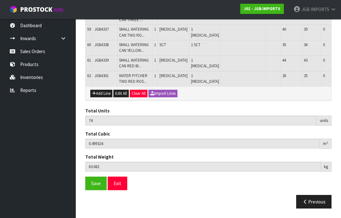
click at [101, 97] on button "Add Line" at bounding box center [101, 94] width 22 height 8
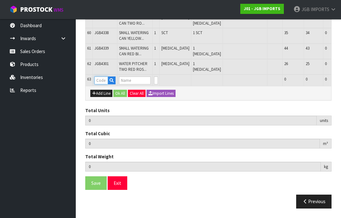
click at [100, 84] on input "text" at bounding box center [101, 80] width 14 height 8
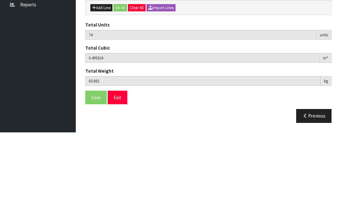
click at [154, 76] on input "0" at bounding box center [156, 80] width 4 height 8
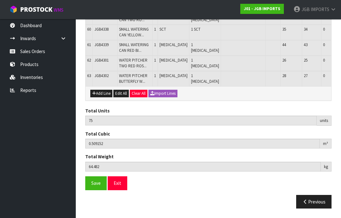
click at [103, 97] on button "Add Line" at bounding box center [101, 94] width 22 height 8
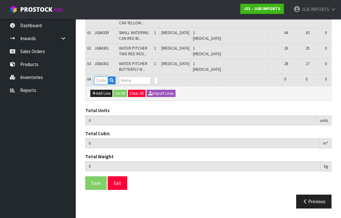
click at [99, 84] on input "text" at bounding box center [101, 80] width 14 height 8
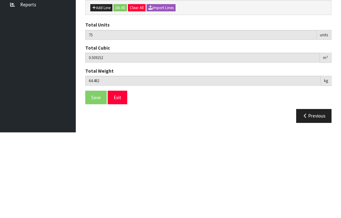
click at [154, 76] on input "0" at bounding box center [156, 80] width 4 height 8
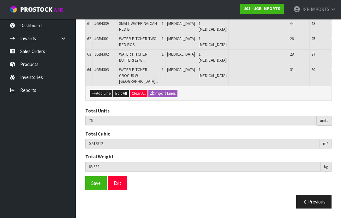
click at [100, 97] on button "Add Line" at bounding box center [101, 94] width 22 height 8
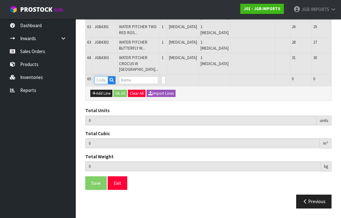
click at [103, 84] on input "text" at bounding box center [101, 80] width 14 height 8
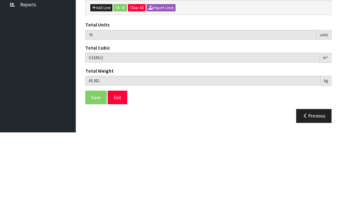
click at [162, 76] on input "0" at bounding box center [164, 80] width 4 height 8
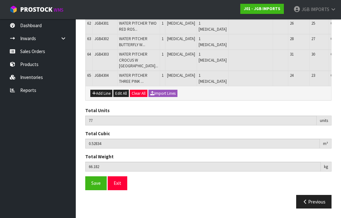
click at [99, 97] on button "Add Line" at bounding box center [101, 94] width 22 height 8
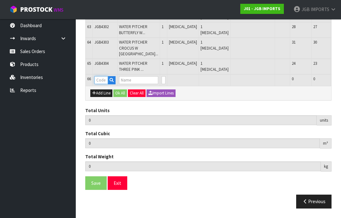
click at [103, 84] on input "text" at bounding box center [101, 80] width 14 height 8
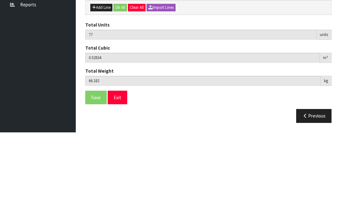
click at [162, 76] on input "0" at bounding box center [164, 80] width 4 height 8
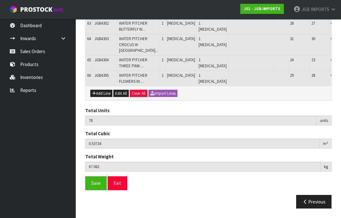
click at [105, 97] on button "Add Line" at bounding box center [101, 94] width 22 height 8
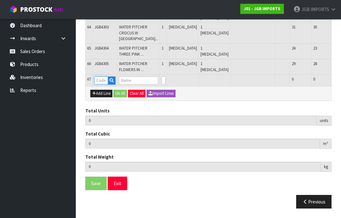
click at [101, 84] on input "text" at bounding box center [101, 80] width 14 height 8
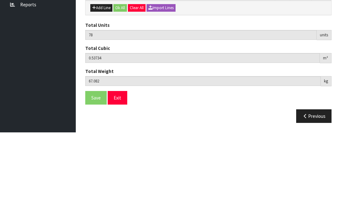
click at [162, 76] on input "0" at bounding box center [164, 80] width 4 height 8
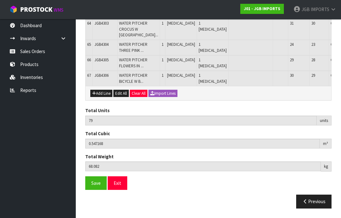
click at [94, 186] on span "Save" at bounding box center [95, 183] width 9 height 6
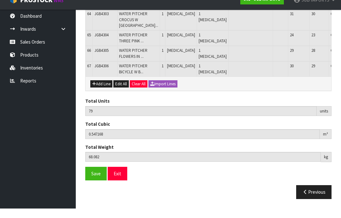
scroll to position [1398, 0]
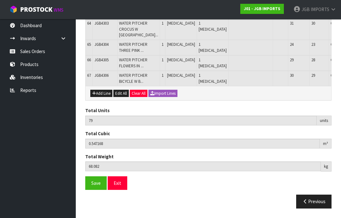
click at [101, 97] on button "Add Line" at bounding box center [101, 94] width 22 height 8
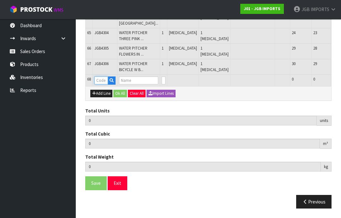
click at [99, 84] on input "text" at bounding box center [101, 80] width 14 height 8
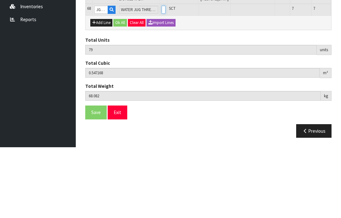
click at [162, 76] on input "0" at bounding box center [164, 80] width 4 height 8
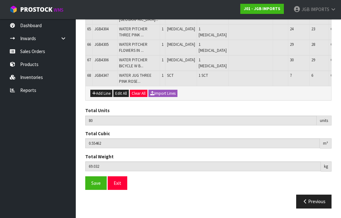
click at [102, 97] on button "Add Line" at bounding box center [101, 94] width 22 height 8
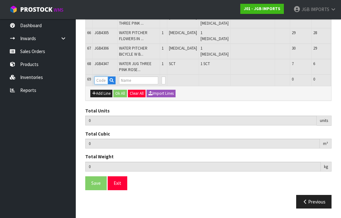
click at [103, 84] on input "text" at bounding box center [101, 80] width 14 height 8
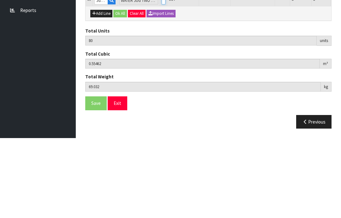
click at [162, 76] on input "0" at bounding box center [164, 80] width 4 height 8
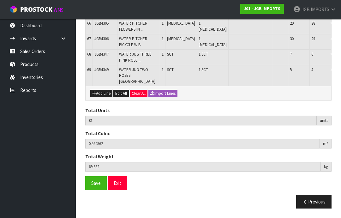
click at [103, 97] on button "Add Line" at bounding box center [101, 94] width 22 height 8
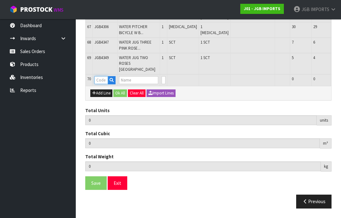
click at [100, 84] on input "text" at bounding box center [101, 80] width 14 height 8
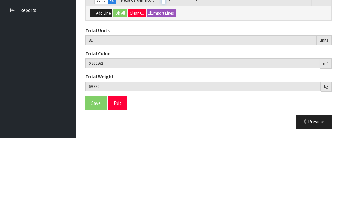
click at [162, 76] on input "0" at bounding box center [164, 80] width 4 height 8
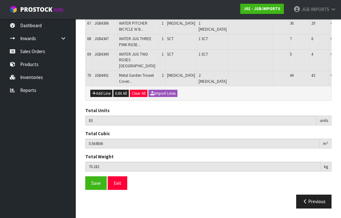
click at [101, 97] on button "Add Line" at bounding box center [101, 94] width 22 height 8
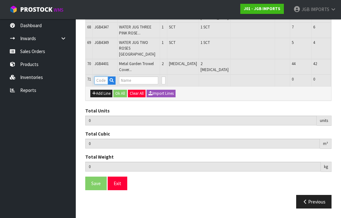
click at [103, 84] on input "text" at bounding box center [101, 80] width 14 height 8
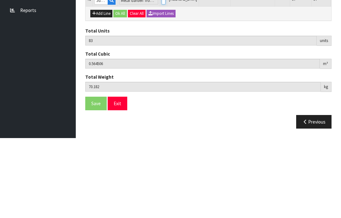
click at [162, 76] on input "0" at bounding box center [164, 80] width 4 height 8
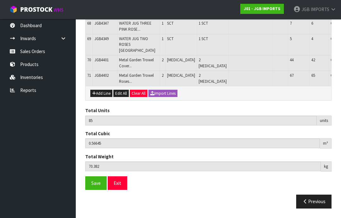
click at [99, 97] on button "Add Line" at bounding box center [101, 94] width 22 height 8
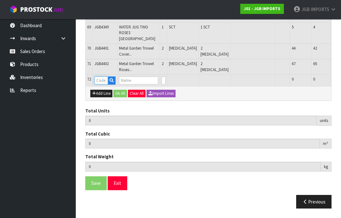
click at [102, 84] on input "text" at bounding box center [101, 80] width 14 height 8
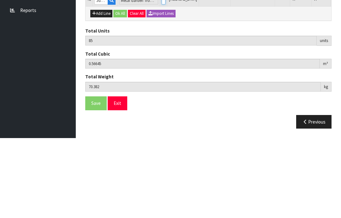
click at [162, 76] on input "0" at bounding box center [164, 80] width 4 height 8
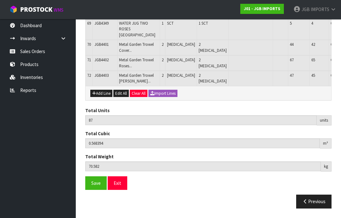
click at [101, 97] on button "Add Line" at bounding box center [101, 94] width 22 height 8
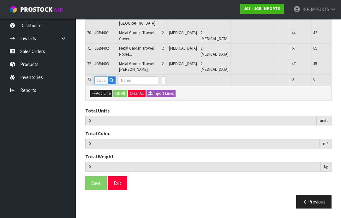
click at [100, 84] on input "text" at bounding box center [101, 80] width 14 height 8
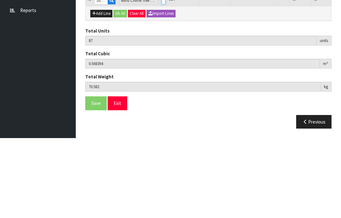
click at [162, 76] on input "0" at bounding box center [164, 80] width 4 height 8
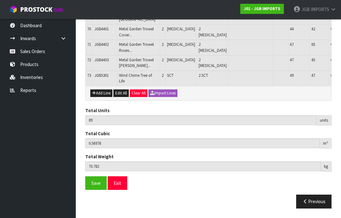
click at [99, 97] on button "Add Line" at bounding box center [101, 93] width 22 height 8
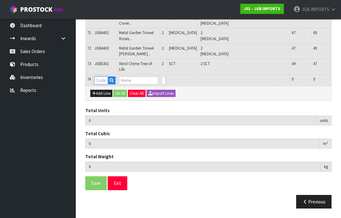
click at [102, 84] on input "text" at bounding box center [101, 80] width 14 height 8
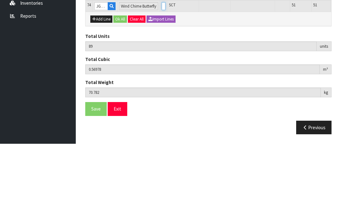
click at [162, 76] on input "0" at bounding box center [164, 80] width 4 height 8
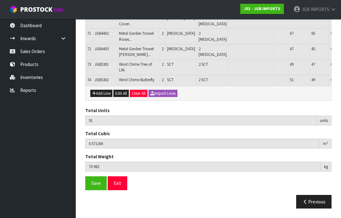
click at [99, 97] on button "Add Line" at bounding box center [101, 94] width 22 height 8
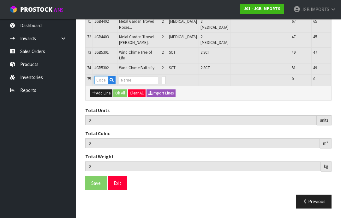
click at [101, 84] on input "text" at bounding box center [101, 80] width 14 height 8
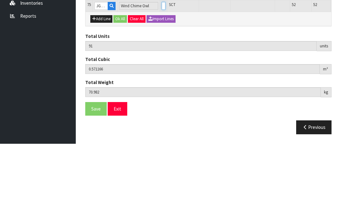
click at [162, 76] on input "0" at bounding box center [164, 80] width 4 height 8
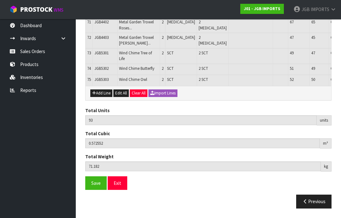
click at [104, 97] on button "Add Line" at bounding box center [101, 93] width 22 height 8
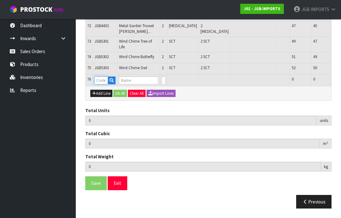
click at [103, 84] on input "text" at bounding box center [101, 80] width 14 height 8
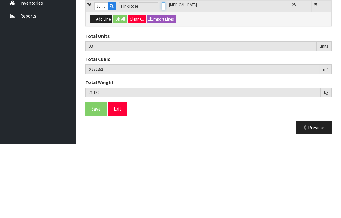
click at [162, 76] on input "0" at bounding box center [164, 80] width 4 height 8
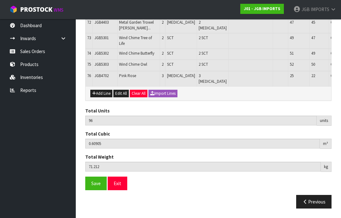
click at [102, 97] on button "Add Line" at bounding box center [101, 94] width 22 height 8
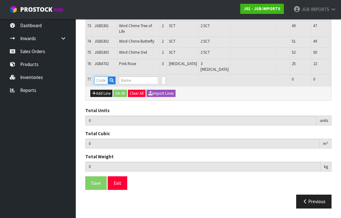
click at [102, 84] on input "text" at bounding box center [101, 80] width 14 height 8
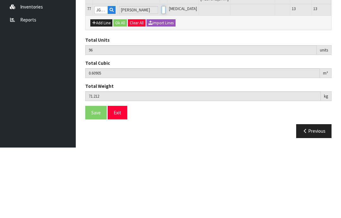
click at [162, 76] on input "0" at bounding box center [164, 80] width 4 height 8
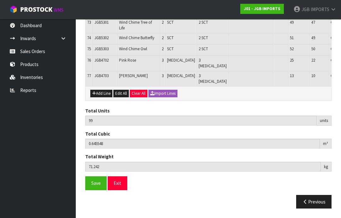
click at [104, 97] on button "Add Line" at bounding box center [101, 94] width 22 height 8
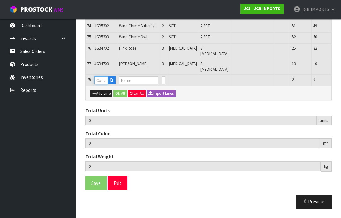
click at [101, 84] on input "text" at bounding box center [101, 80] width 14 height 8
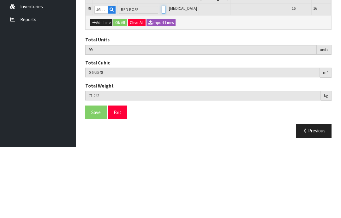
click at [162, 76] on input "0" at bounding box center [164, 80] width 4 height 8
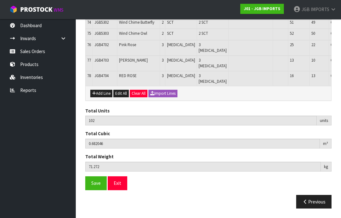
click at [102, 97] on button "Add Line" at bounding box center [101, 94] width 22 height 8
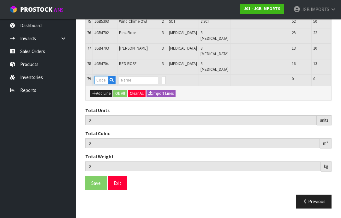
click at [100, 84] on input "text" at bounding box center [101, 80] width 14 height 8
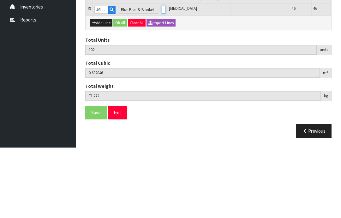
click at [162, 76] on input "0" at bounding box center [164, 80] width 4 height 8
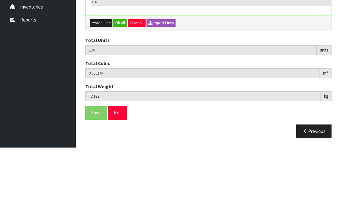
scroll to position [1590, 0]
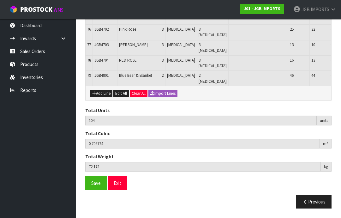
click at [102, 97] on button "Add Line" at bounding box center [101, 94] width 22 height 8
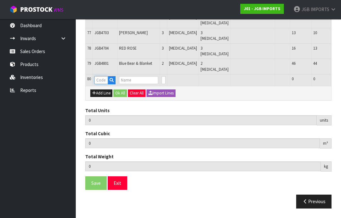
click at [101, 84] on input "text" at bounding box center [101, 80] width 14 height 8
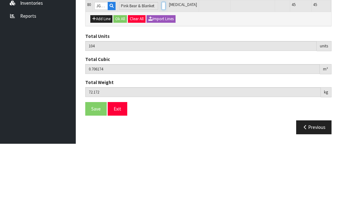
click at [162, 76] on input "0" at bounding box center [164, 80] width 4 height 8
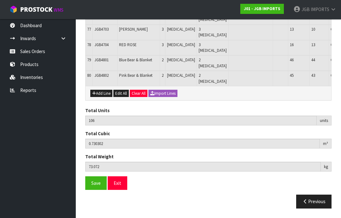
click at [99, 97] on button "Add Line" at bounding box center [101, 94] width 22 height 8
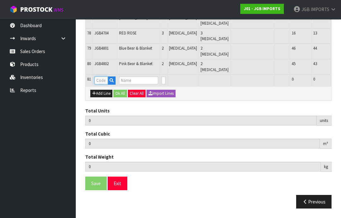
click at [101, 84] on input "text" at bounding box center [101, 80] width 14 height 8
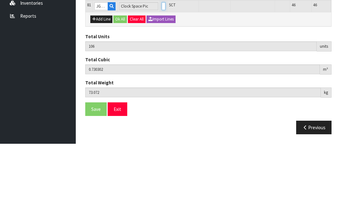
click at [162, 76] on input "0" at bounding box center [164, 80] width 4 height 8
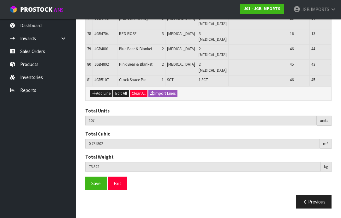
click at [100, 97] on button "Add Line" at bounding box center [101, 94] width 22 height 8
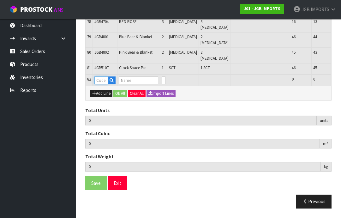
click at [101, 84] on input "text" at bounding box center [101, 80] width 14 height 8
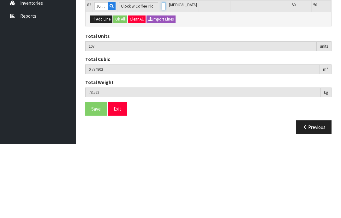
click at [162, 76] on input "0" at bounding box center [164, 80] width 4 height 8
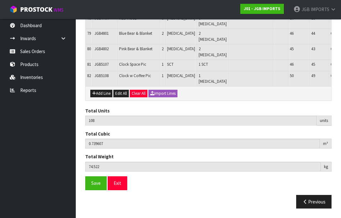
click at [99, 97] on button "Add Line" at bounding box center [101, 94] width 22 height 8
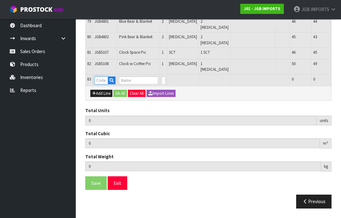
click at [101, 84] on input "text" at bounding box center [101, 80] width 14 height 8
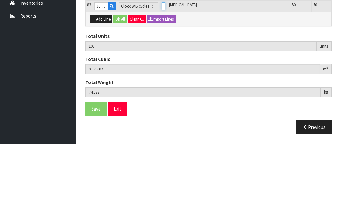
click at [162, 76] on input "0" at bounding box center [164, 80] width 4 height 8
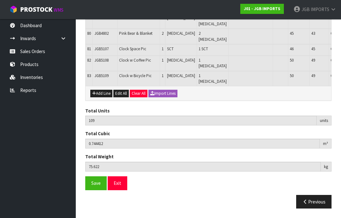
click at [100, 97] on button "Add Line" at bounding box center [101, 94] width 22 height 8
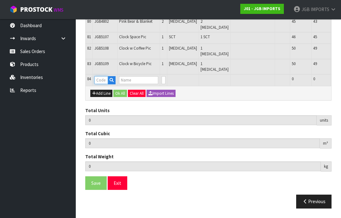
click at [99, 84] on input "text" at bounding box center [101, 80] width 14 height 8
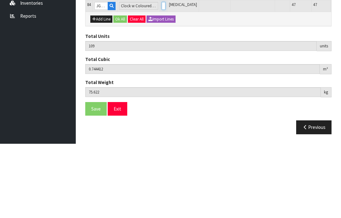
click at [162, 76] on input "0" at bounding box center [164, 80] width 4 height 8
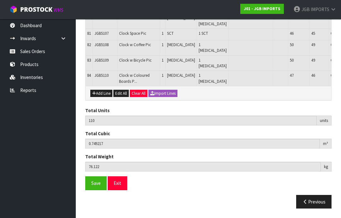
click at [101, 97] on button "Add Line" at bounding box center [101, 94] width 22 height 8
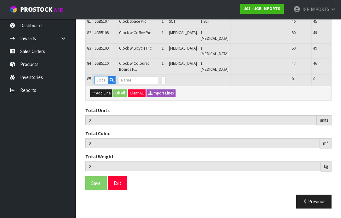
click at [100, 84] on input "text" at bounding box center [101, 80] width 14 height 8
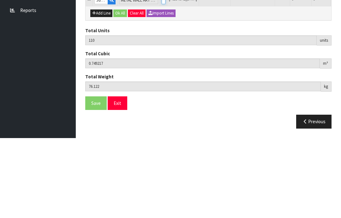
click at [162, 76] on input "0" at bounding box center [164, 80] width 4 height 8
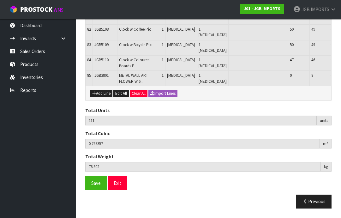
click at [99, 97] on button "Add Line" at bounding box center [101, 94] width 22 height 8
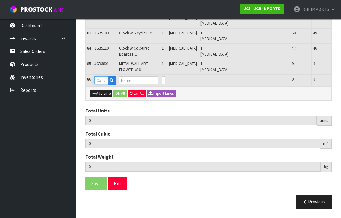
click at [102, 84] on input "text" at bounding box center [101, 80] width 14 height 8
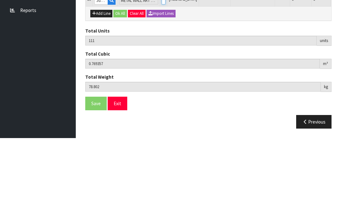
click at [162, 76] on input "0" at bounding box center [164, 80] width 4 height 8
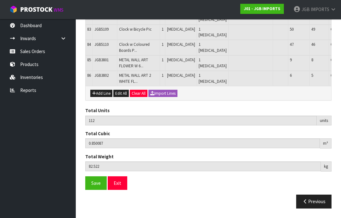
click at [102, 97] on button "Add Line" at bounding box center [101, 94] width 22 height 8
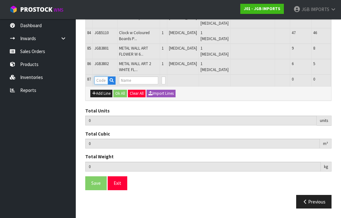
click at [103, 84] on input "text" at bounding box center [101, 80] width 14 height 8
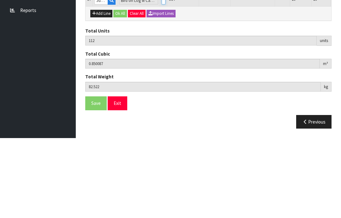
click at [162, 76] on input "0" at bounding box center [164, 80] width 4 height 8
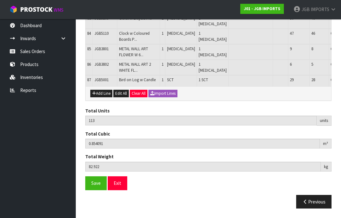
click at [100, 97] on button "Add Line" at bounding box center [101, 94] width 22 height 8
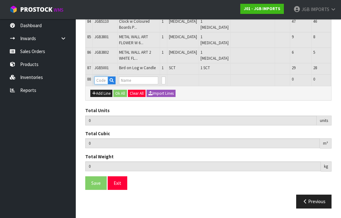
click at [103, 84] on input "text" at bounding box center [101, 80] width 14 height 8
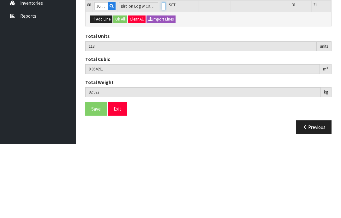
click at [162, 76] on input "0" at bounding box center [164, 80] width 4 height 8
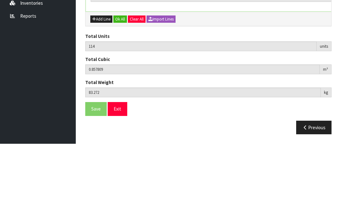
scroll to position [1742, 0]
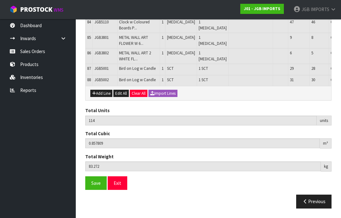
click at [101, 97] on button "Add Line" at bounding box center [101, 94] width 22 height 8
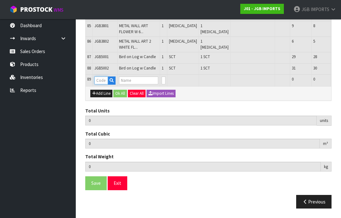
click at [103, 84] on input "text" at bounding box center [101, 80] width 14 height 8
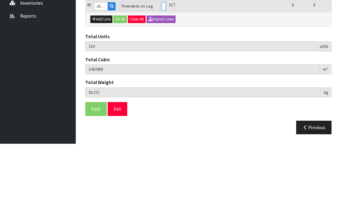
click at [162, 76] on input "0" at bounding box center [164, 80] width 4 height 8
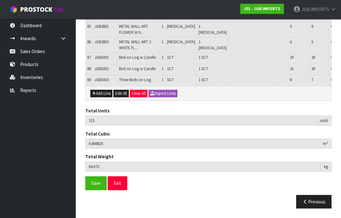
click at [100, 97] on button "Add Line" at bounding box center [101, 94] width 22 height 8
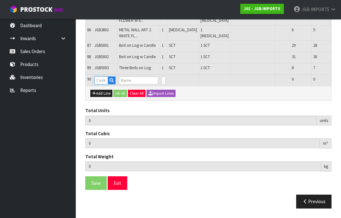
click at [105, 84] on input "text" at bounding box center [101, 80] width 14 height 8
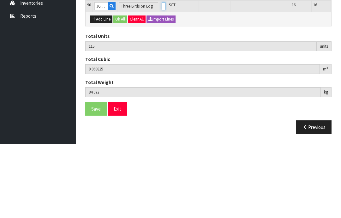
click at [162, 76] on input "0" at bounding box center [164, 80] width 4 height 8
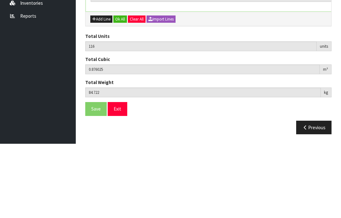
scroll to position [1772, 0]
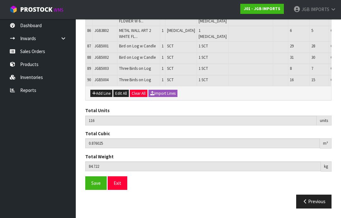
click at [107, 97] on button "Add Line" at bounding box center [101, 94] width 22 height 8
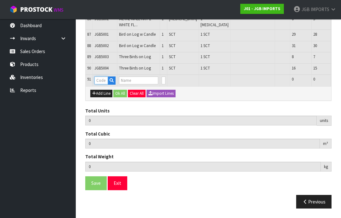
click at [104, 84] on input "text" at bounding box center [101, 80] width 14 height 8
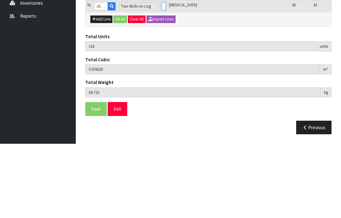
click at [162, 76] on input "0" at bounding box center [164, 80] width 4 height 8
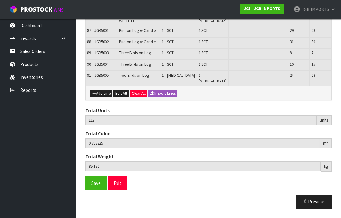
click at [98, 97] on button "Add Line" at bounding box center [101, 94] width 22 height 8
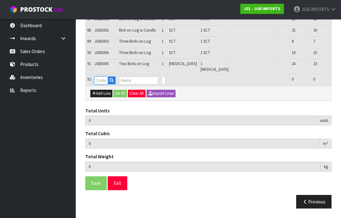
click at [102, 84] on input "text" at bounding box center [101, 80] width 14 height 8
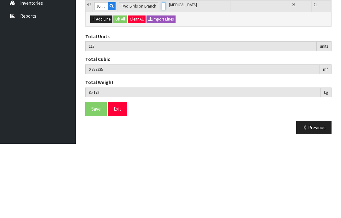
click at [162, 76] on input "0" at bounding box center [164, 80] width 4 height 8
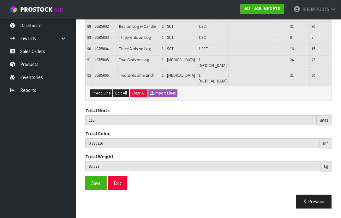
click at [99, 97] on button "Add Line" at bounding box center [101, 93] width 22 height 8
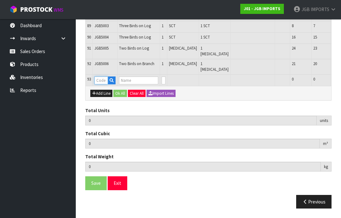
click at [102, 84] on input "text" at bounding box center [101, 80] width 14 height 8
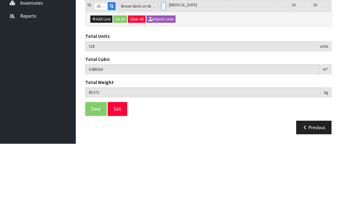
click at [162, 76] on input "0" at bounding box center [164, 80] width 4 height 8
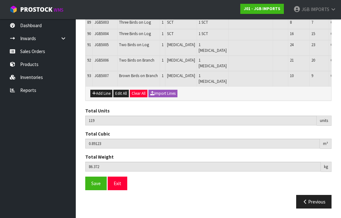
click at [102, 97] on button "Add Line" at bounding box center [101, 94] width 22 height 8
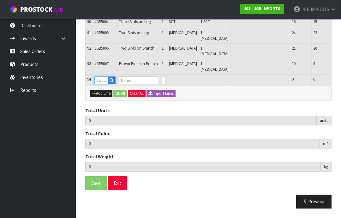
click at [102, 84] on input "text" at bounding box center [101, 80] width 14 height 8
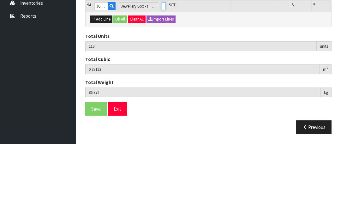
click at [162, 76] on input "0" at bounding box center [164, 80] width 4 height 8
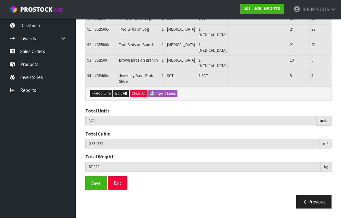
click at [103, 97] on button "Add Line" at bounding box center [101, 94] width 22 height 8
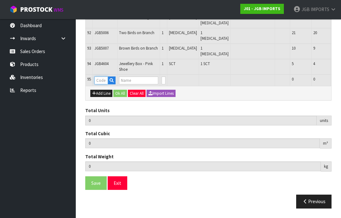
click at [102, 84] on input "text" at bounding box center [101, 80] width 14 height 8
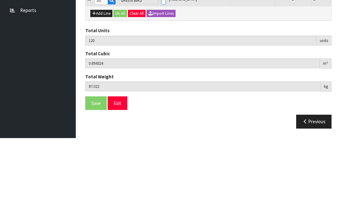
click at [162, 76] on input "0" at bounding box center [164, 80] width 4 height 8
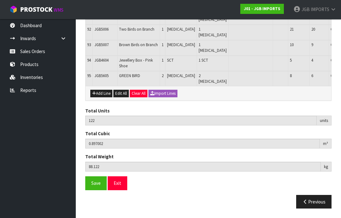
click at [101, 97] on button "Add Line" at bounding box center [101, 94] width 22 height 8
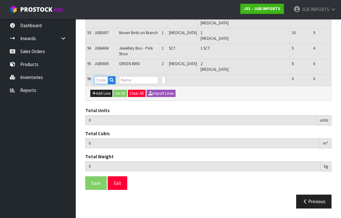
click at [103, 84] on input "text" at bounding box center [101, 80] width 14 height 8
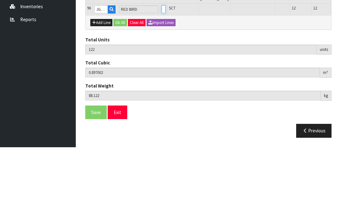
click at [162, 76] on input "0" at bounding box center [164, 80] width 4 height 8
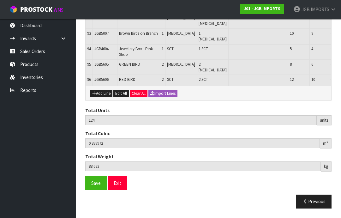
click at [103, 97] on button "Add Line" at bounding box center [101, 94] width 22 height 8
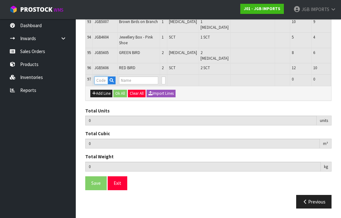
click at [101, 84] on input "text" at bounding box center [101, 80] width 14 height 8
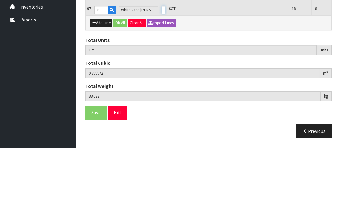
click at [162, 76] on input "0" at bounding box center [164, 80] width 4 height 8
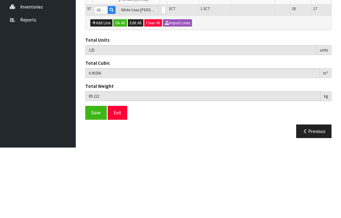
scroll to position [1875, 0]
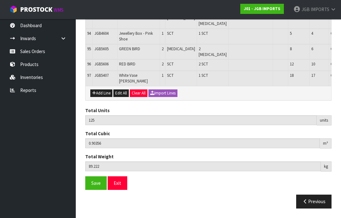
click at [99, 97] on button "Add Line" at bounding box center [101, 93] width 22 height 8
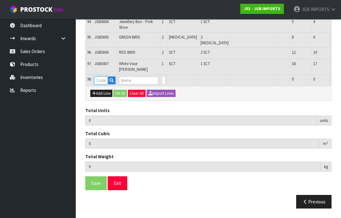
click at [101, 84] on input "text" at bounding box center [101, 80] width 14 height 8
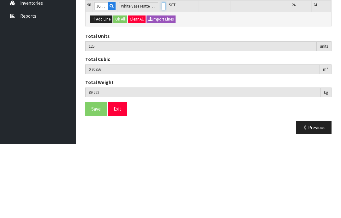
click at [162, 76] on input "0" at bounding box center [164, 80] width 4 height 8
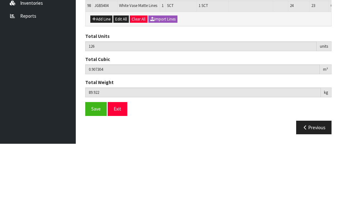
scroll to position [1889, 0]
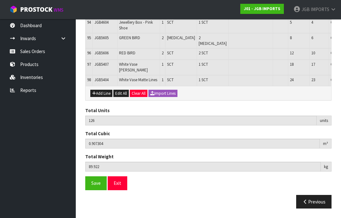
click at [101, 97] on button "Add Line" at bounding box center [101, 94] width 22 height 8
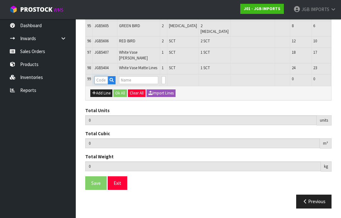
click at [99, 84] on input "text" at bounding box center [101, 80] width 14 height 8
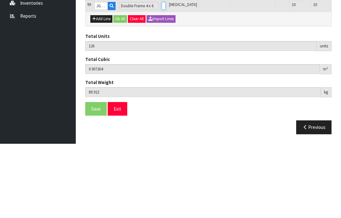
click at [162, 76] on input "0" at bounding box center [164, 80] width 4 height 8
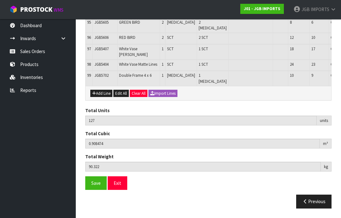
click at [101, 97] on button "Add Line" at bounding box center [101, 94] width 22 height 8
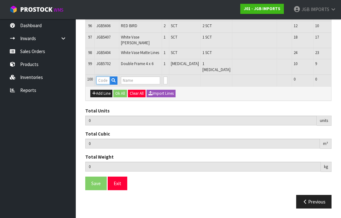
click at [103, 84] on input "text" at bounding box center [103, 80] width 14 height 8
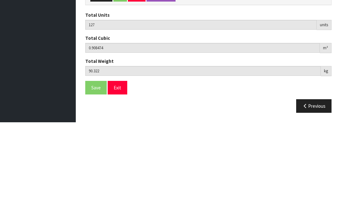
click at [163, 76] on input "0" at bounding box center [165, 80] width 4 height 8
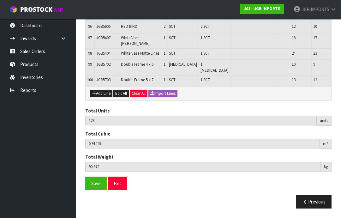
click at [102, 97] on button "Add Line" at bounding box center [101, 94] width 22 height 8
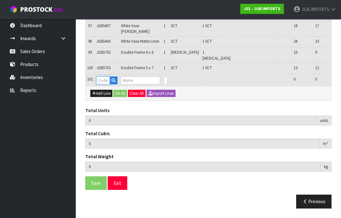
click at [104, 84] on input "text" at bounding box center [103, 80] width 14 height 8
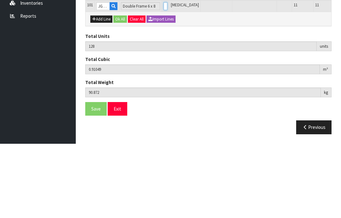
click at [163, 76] on input "0" at bounding box center [165, 80] width 4 height 8
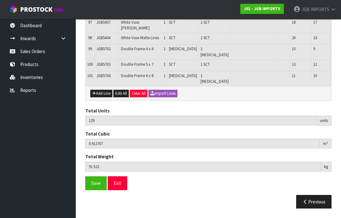
click at [102, 97] on button "Add Line" at bounding box center [101, 94] width 22 height 8
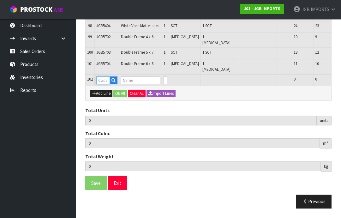
click at [105, 84] on input "text" at bounding box center [103, 80] width 14 height 8
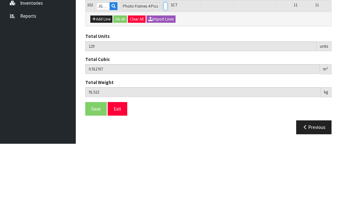
click at [163, 76] on input "0" at bounding box center [165, 80] width 4 height 8
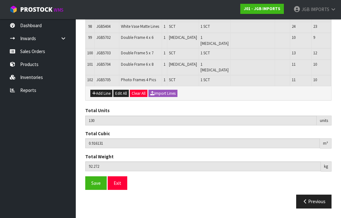
click at [102, 97] on button "Add Line" at bounding box center [101, 94] width 22 height 8
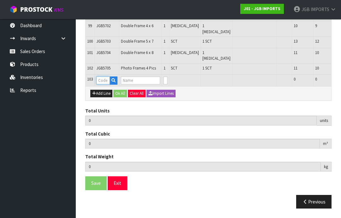
click at [103, 84] on input "text" at bounding box center [103, 80] width 14 height 8
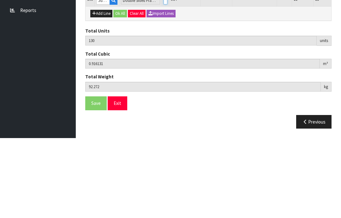
click at [163, 76] on input "0" at bounding box center [165, 80] width 4 height 8
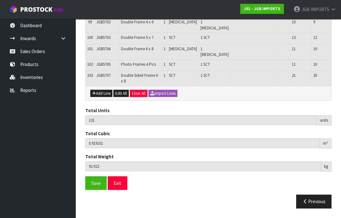
click at [102, 97] on button "Add Line" at bounding box center [101, 94] width 22 height 8
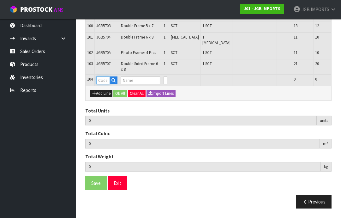
click at [103, 84] on input "text" at bounding box center [103, 80] width 14 height 8
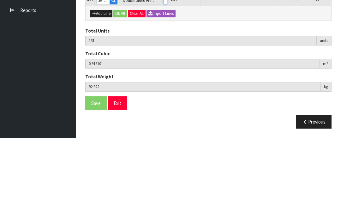
click at [163, 76] on input "0" at bounding box center [165, 80] width 4 height 8
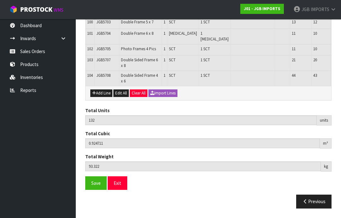
click at [101, 97] on button "Add Line" at bounding box center [101, 93] width 22 height 8
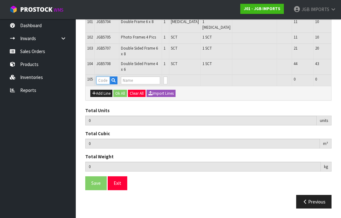
click at [106, 84] on input "text" at bounding box center [103, 80] width 14 height 8
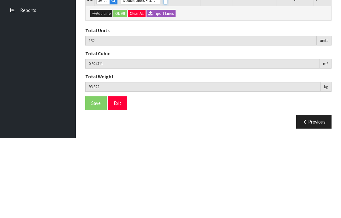
click at [163, 76] on input "0" at bounding box center [165, 80] width 4 height 8
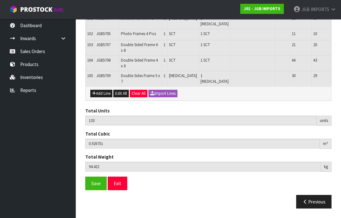
click at [102, 97] on button "Add Line" at bounding box center [101, 94] width 22 height 8
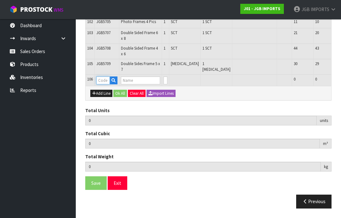
click at [104, 84] on input "text" at bounding box center [103, 80] width 14 height 8
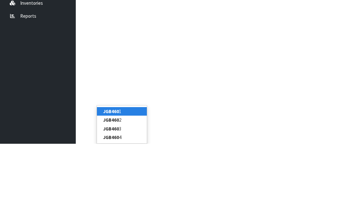
click at [121, 181] on link "JGB460 1" at bounding box center [122, 185] width 50 height 9
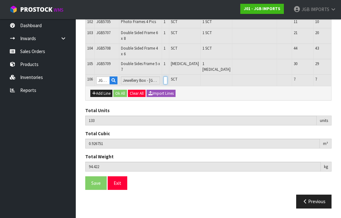
click at [163, 84] on input "0" at bounding box center [165, 80] width 4 height 8
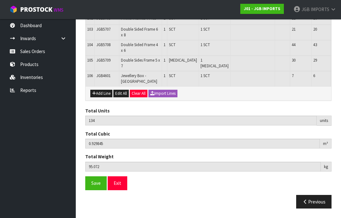
click at [98, 97] on button "Add Line" at bounding box center [101, 94] width 22 height 8
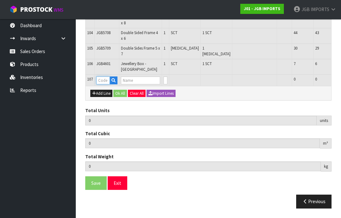
click at [104, 84] on input "text" at bounding box center [103, 80] width 14 height 8
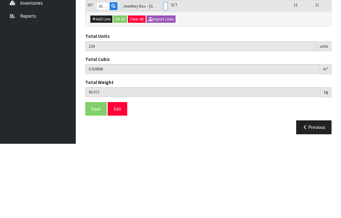
click at [163, 76] on input "0" at bounding box center [165, 80] width 4 height 8
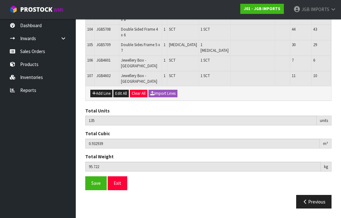
click at [100, 97] on button "Add Line" at bounding box center [101, 94] width 22 height 8
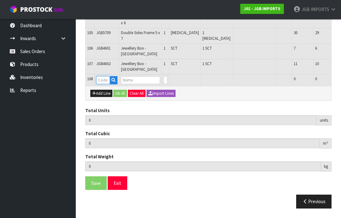
click at [104, 84] on input "text" at bounding box center [103, 80] width 14 height 8
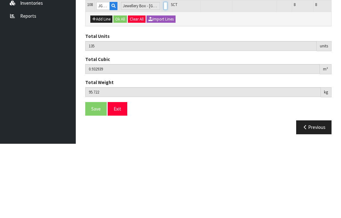
click at [163, 76] on input "0" at bounding box center [165, 80] width 4 height 8
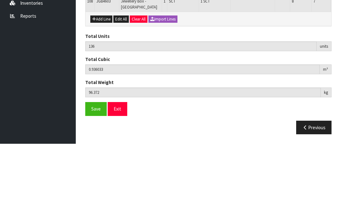
scroll to position [2078, 0]
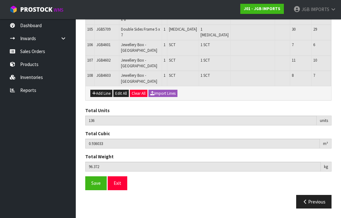
click at [96, 186] on span "Save" at bounding box center [95, 183] width 9 height 6
click at [97, 186] on span "Save" at bounding box center [95, 183] width 9 height 6
click at [94, 186] on span "Save" at bounding box center [95, 183] width 9 height 6
click at [121, 190] on button "Exit" at bounding box center [118, 183] width 20 height 14
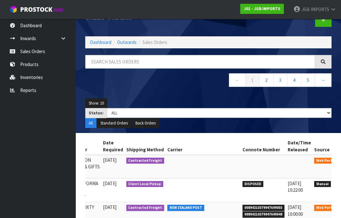
scroll to position [0, 130]
click at [340, 159] on icon at bounding box center [347, 161] width 5 height 4
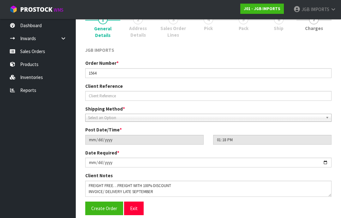
scroll to position [60, 0]
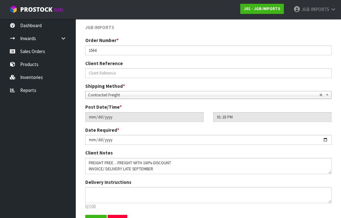
scroll to position [111, 0]
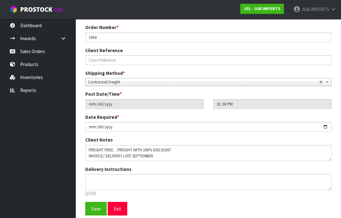
click at [122, 205] on button "Exit" at bounding box center [118, 209] width 20 height 14
